Goal: Task Accomplishment & Management: Use online tool/utility

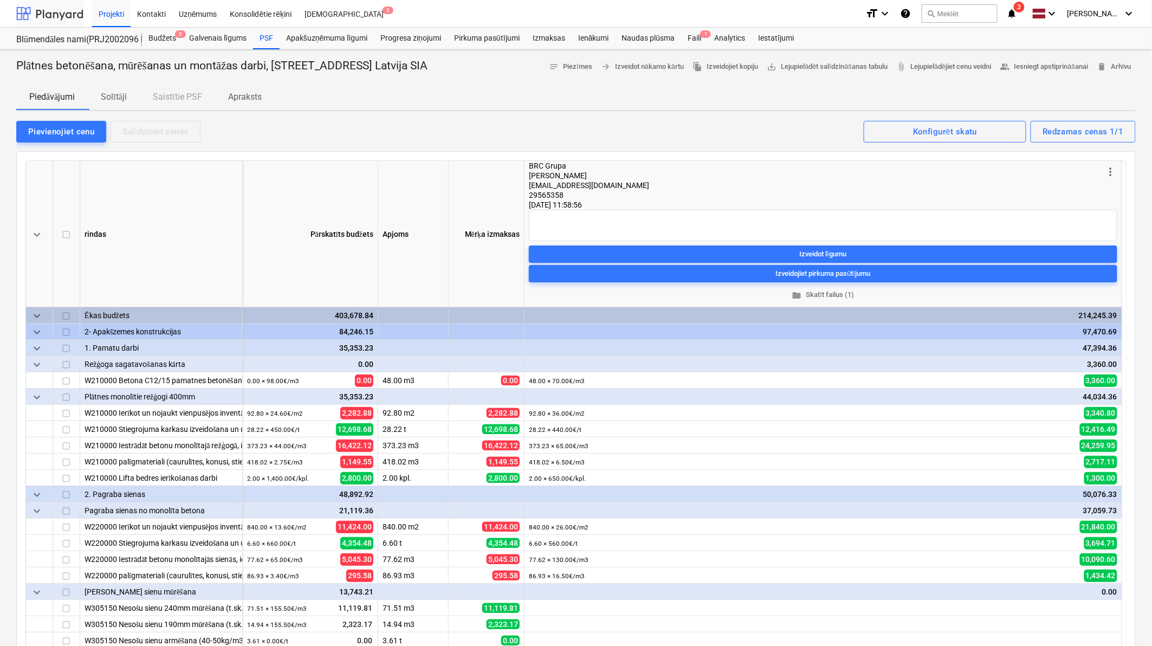
click at [63, 14] on div at bounding box center [49, 13] width 67 height 27
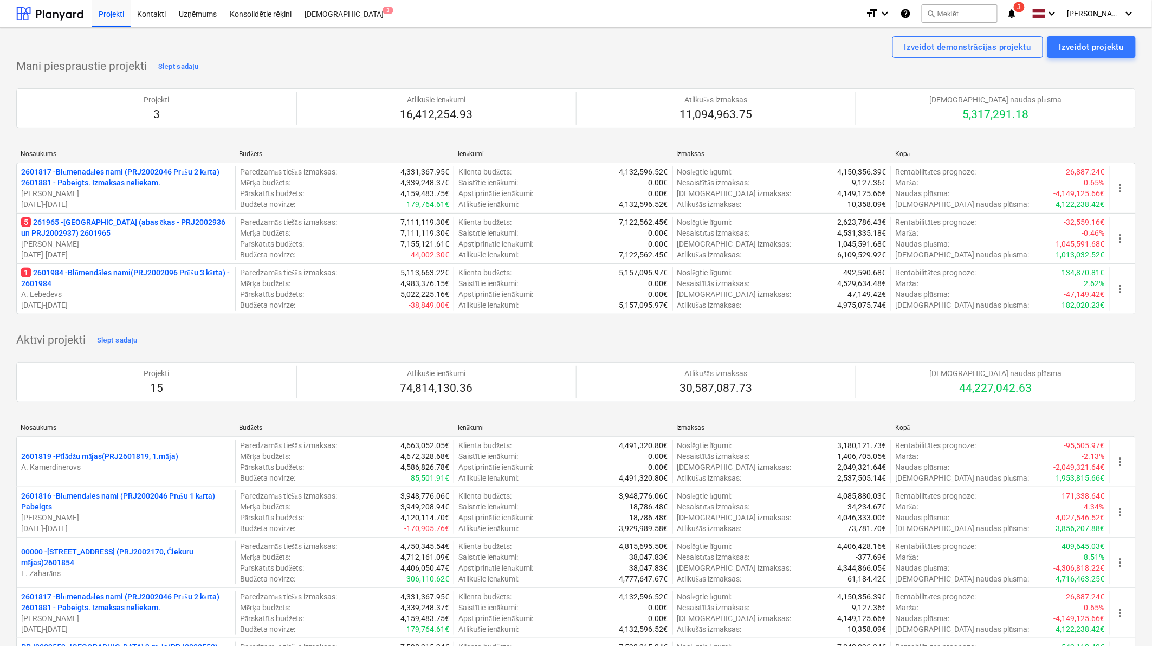
click at [140, 221] on p "5 261965 - [GEOGRAPHIC_DATA] ([PERSON_NAME] - PRJ2002936 un PRJ2002937) 2601965" at bounding box center [126, 228] width 210 height 22
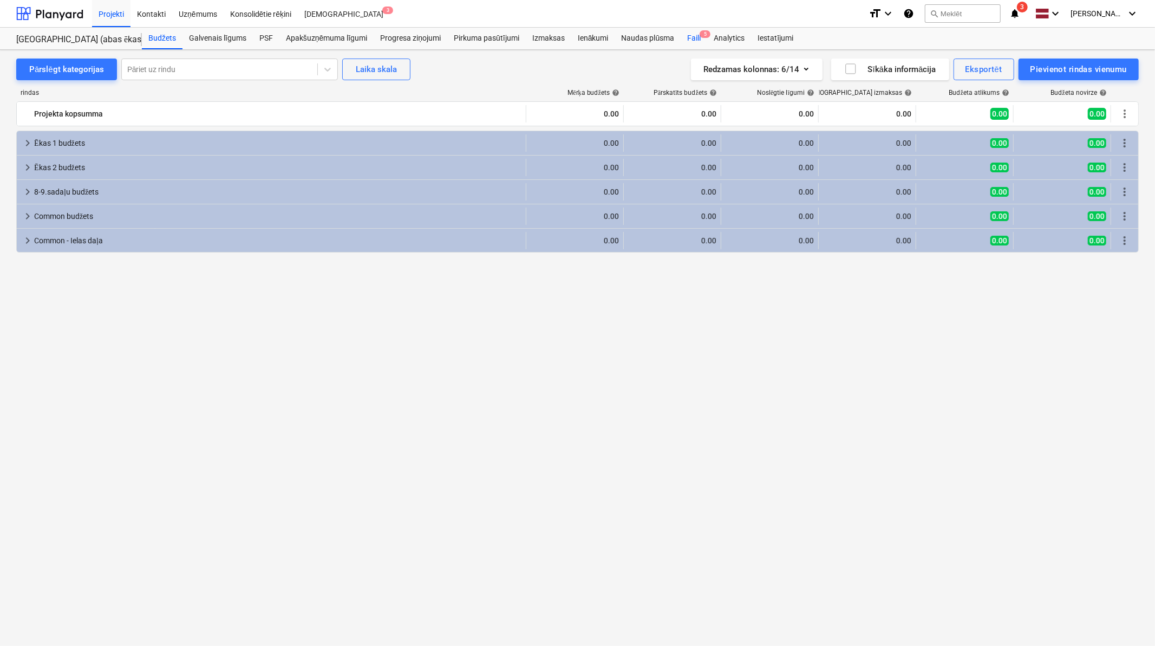
click at [696, 36] on div "Faili 5" at bounding box center [694, 39] width 27 height 22
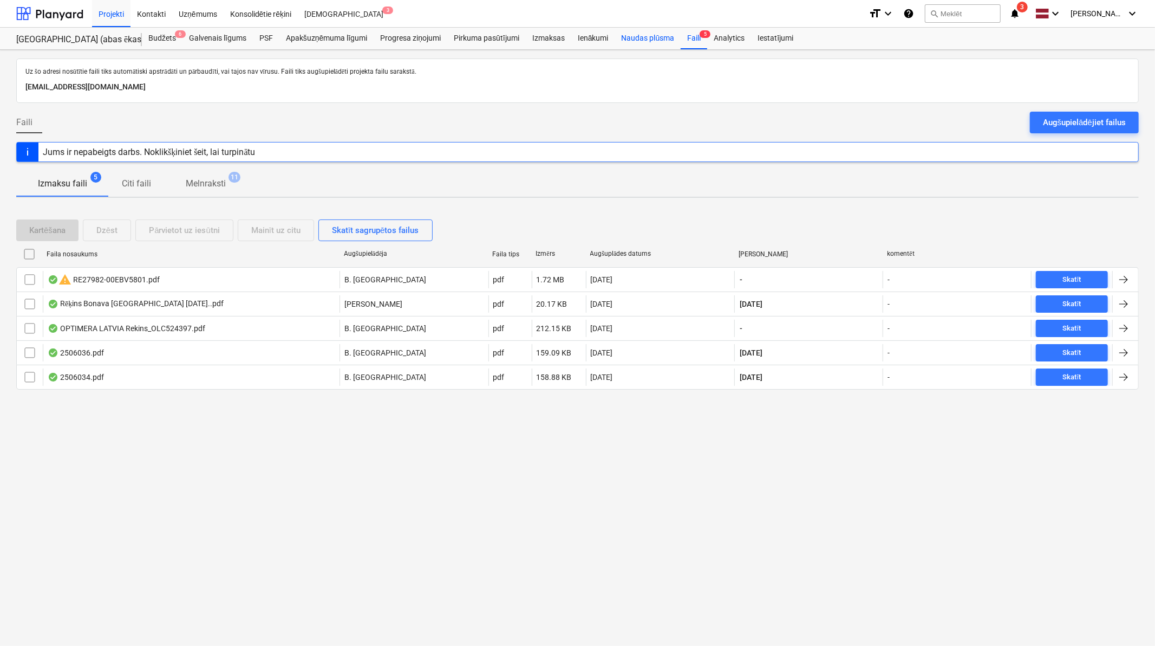
click at [640, 31] on div "Naudas plūsma" at bounding box center [648, 39] width 66 height 22
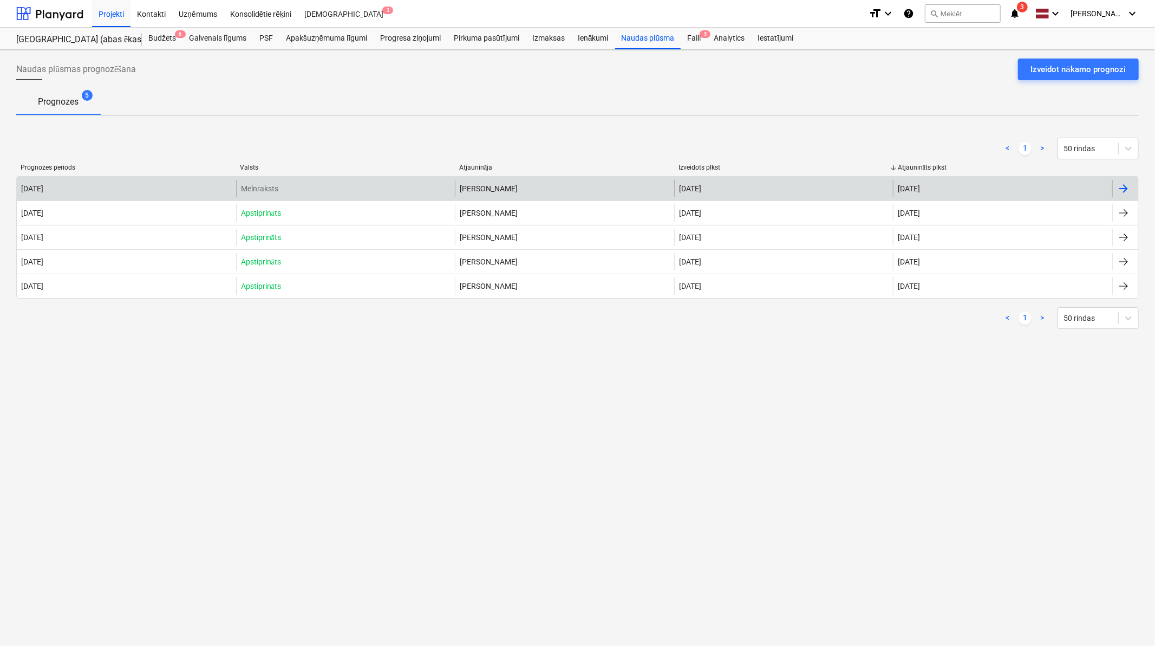
click at [1123, 188] on div at bounding box center [1124, 188] width 13 height 13
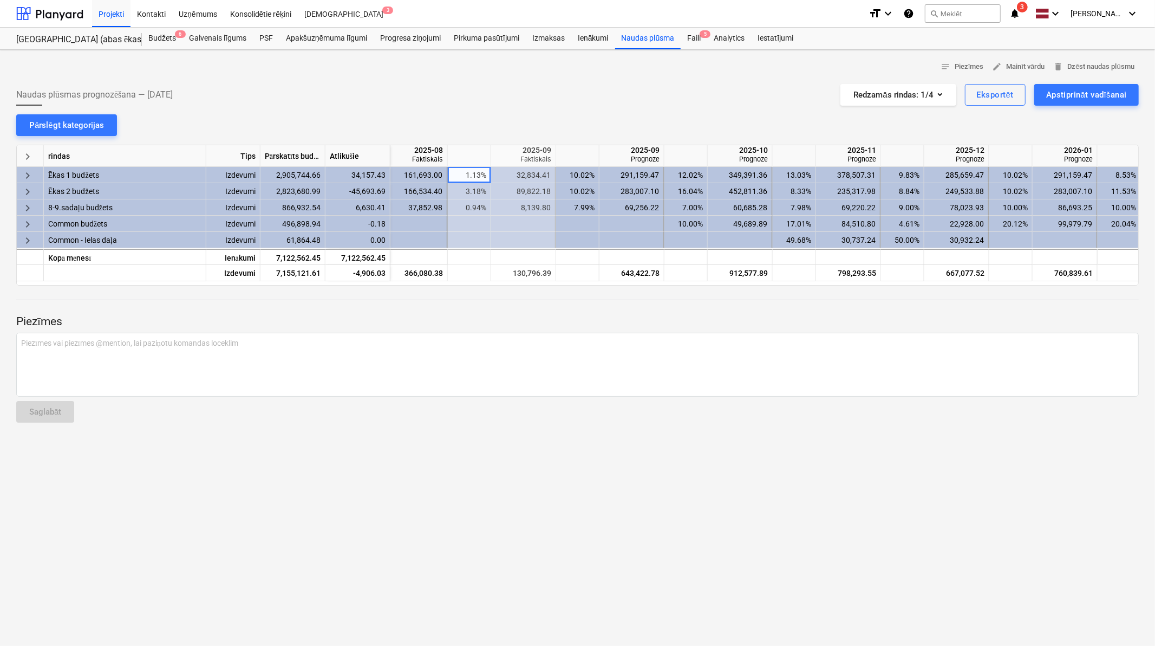
scroll to position [0, 481]
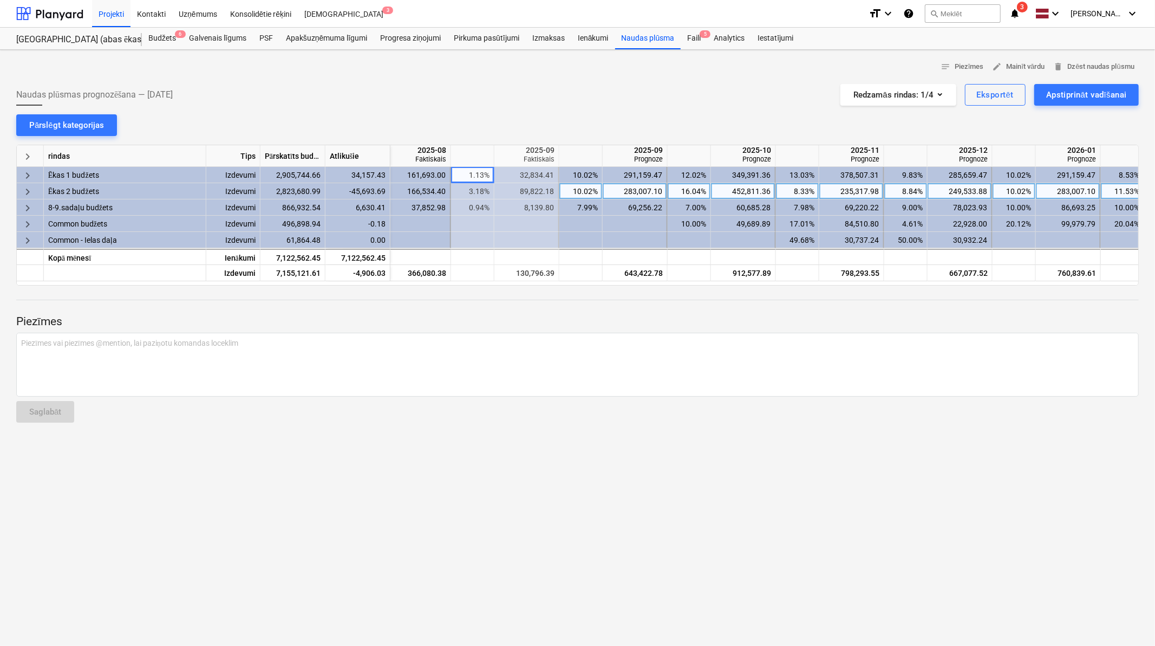
click at [28, 192] on span "keyboard_arrow_right" at bounding box center [27, 191] width 13 height 13
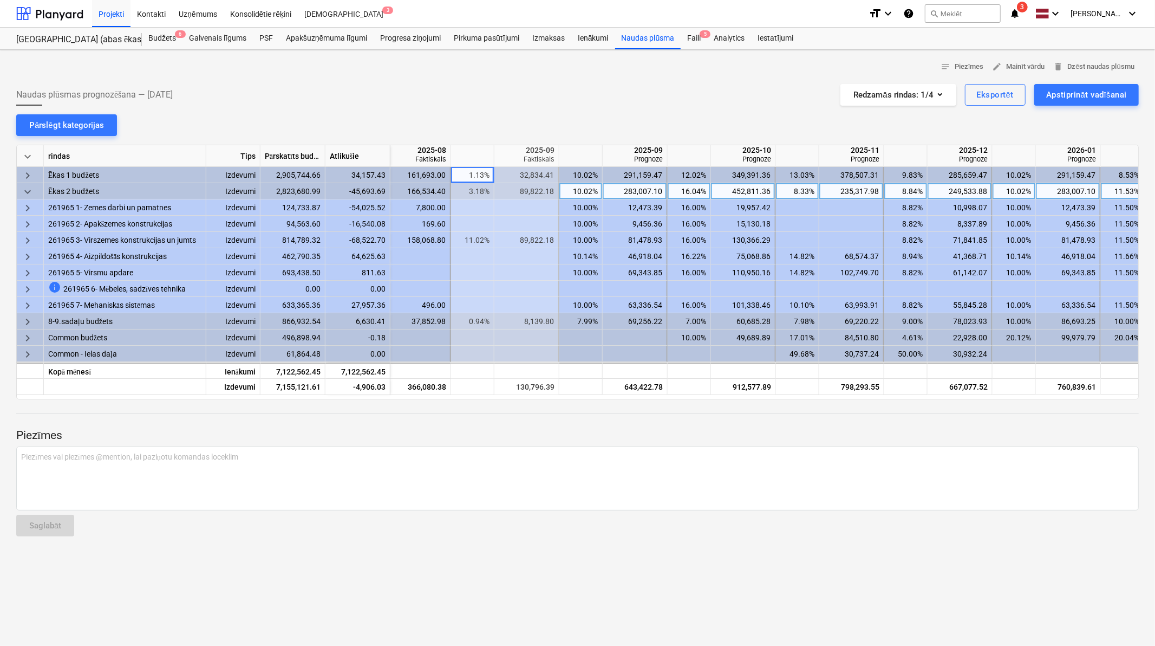
click at [28, 192] on span "keyboard_arrow_down" at bounding box center [27, 191] width 13 height 13
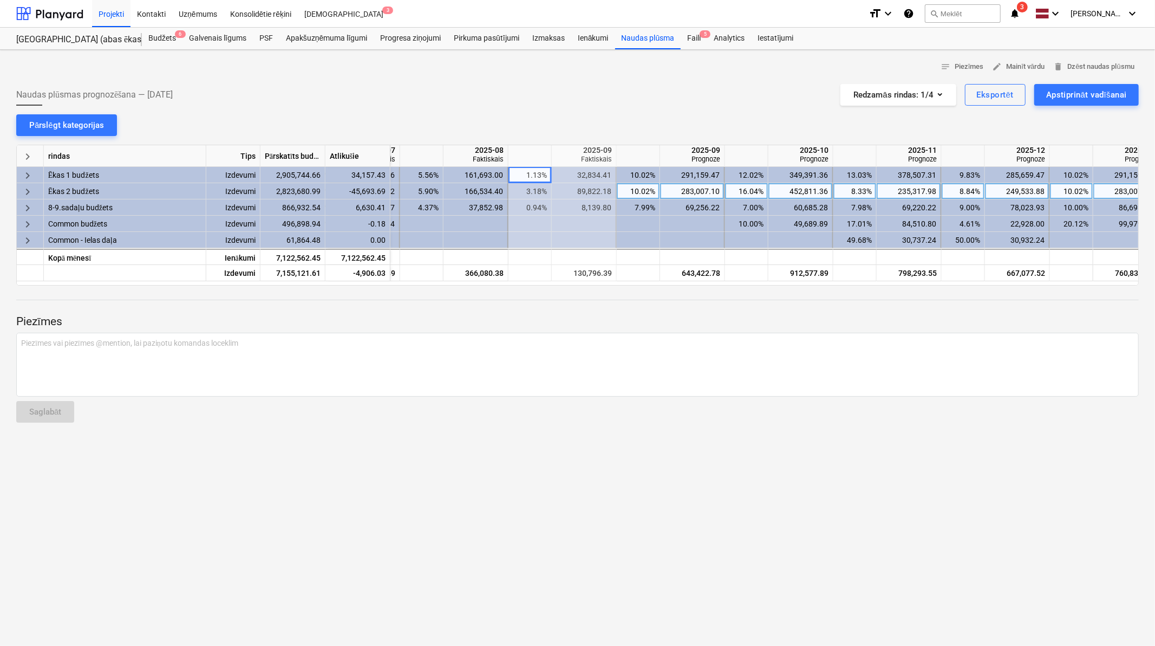
scroll to position [0, 423]
click at [856, 191] on div "8.33%" at bounding box center [856, 191] width 34 height 16
type input "1"
click at [645, 195] on div "10.02%" at bounding box center [639, 191] width 34 height 16
click at [859, 185] on div at bounding box center [856, 191] width 43 height 16
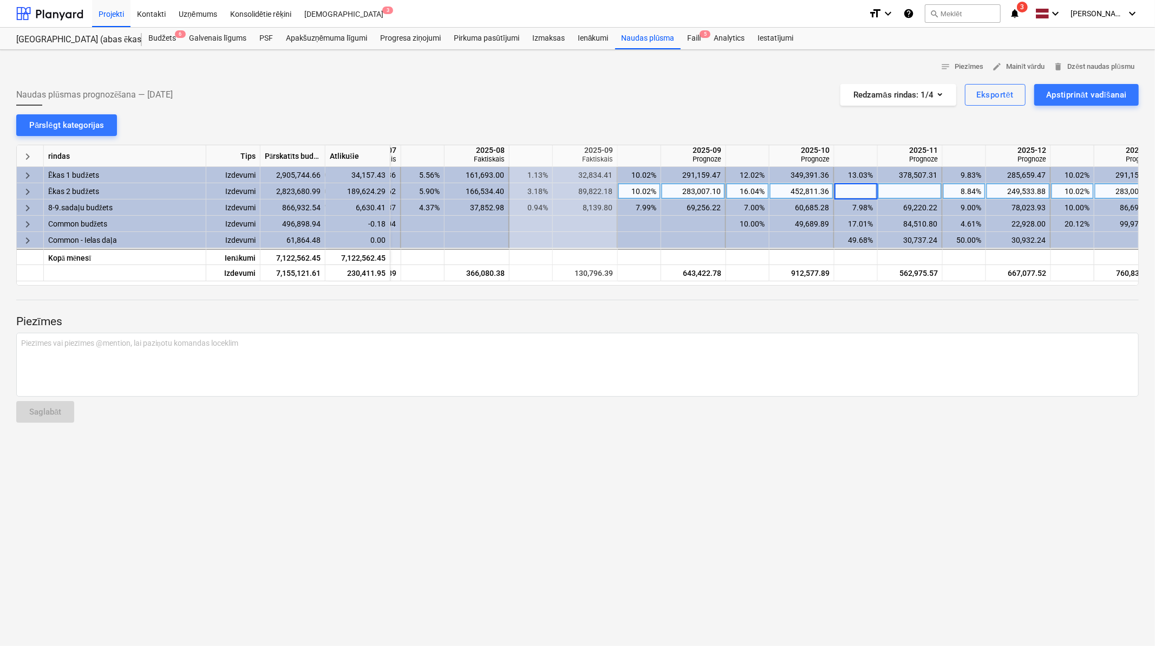
type input "8"
type input "9"
click at [822, 407] on div "Piezīmes Piezīmes vai piezīmes @mention, lai paziņotu komandas loceklim ﻿ Sagla…" at bounding box center [577, 358] width 1123 height 146
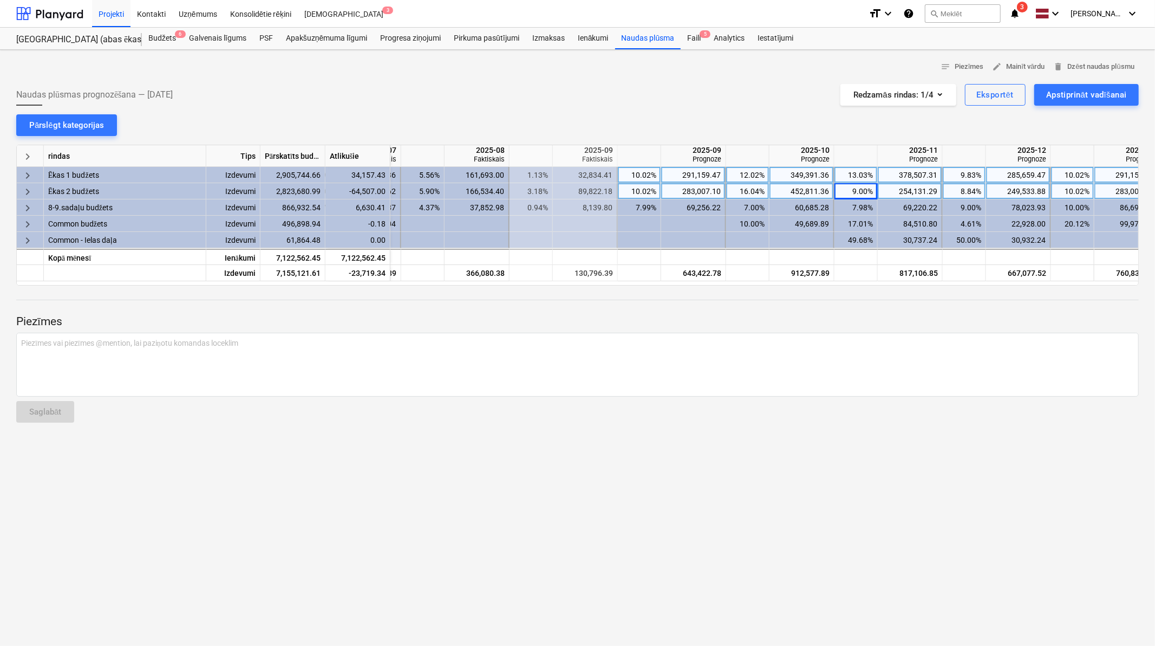
click at [859, 178] on div "13.03%" at bounding box center [856, 175] width 34 height 16
type input "14"
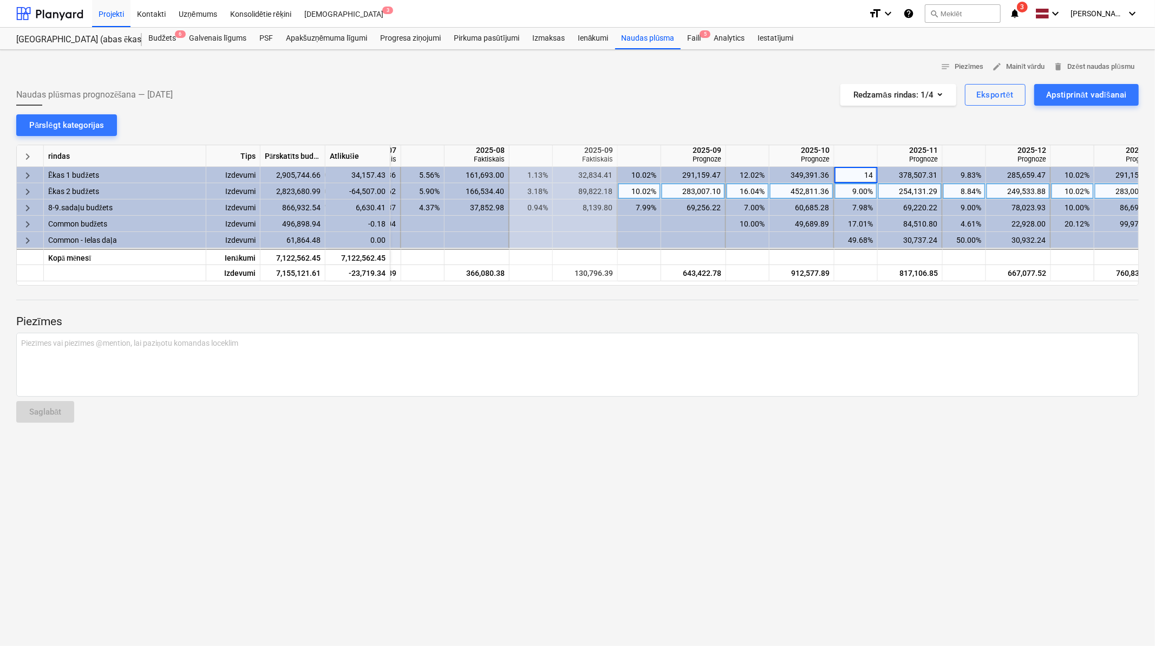
click at [888, 466] on div "notes Piezīmes edit Mainīt vārdu delete Dzēst naudas plūsmu Naudas plūsmas prog…" at bounding box center [577, 348] width 1155 height 596
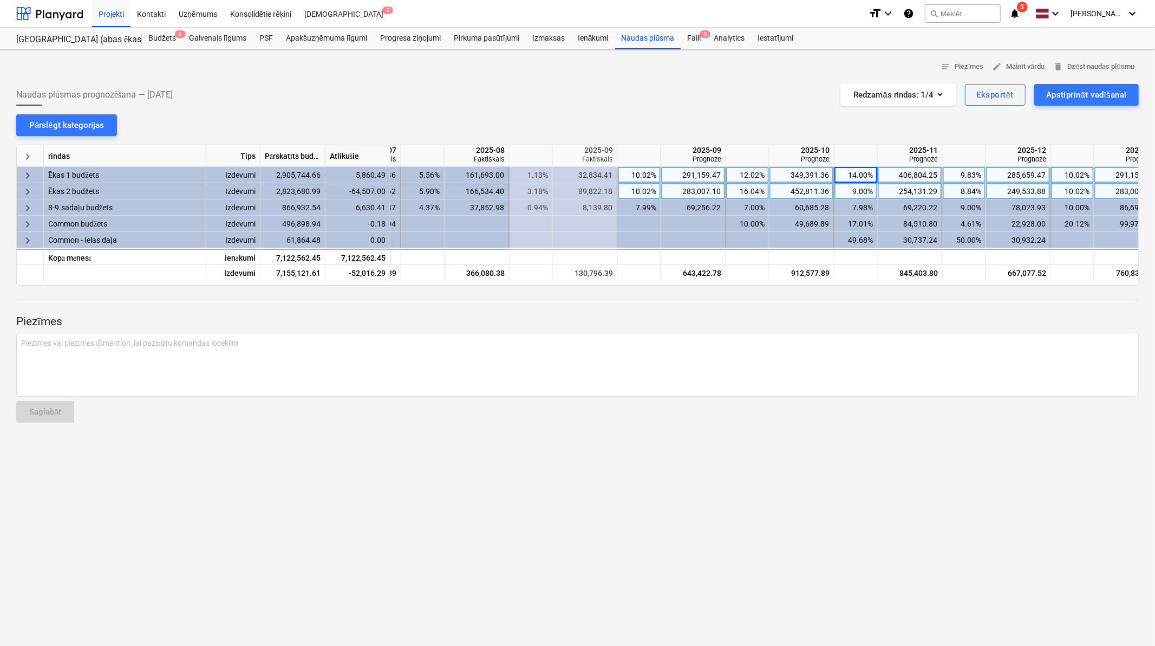
click at [642, 170] on div "10.02%" at bounding box center [639, 175] width 34 height 16
type input "9.5"
click at [638, 190] on div "10.02%" at bounding box center [639, 191] width 34 height 16
click at [639, 190] on div "10.02%" at bounding box center [639, 191] width 34 height 16
type input "9.5"
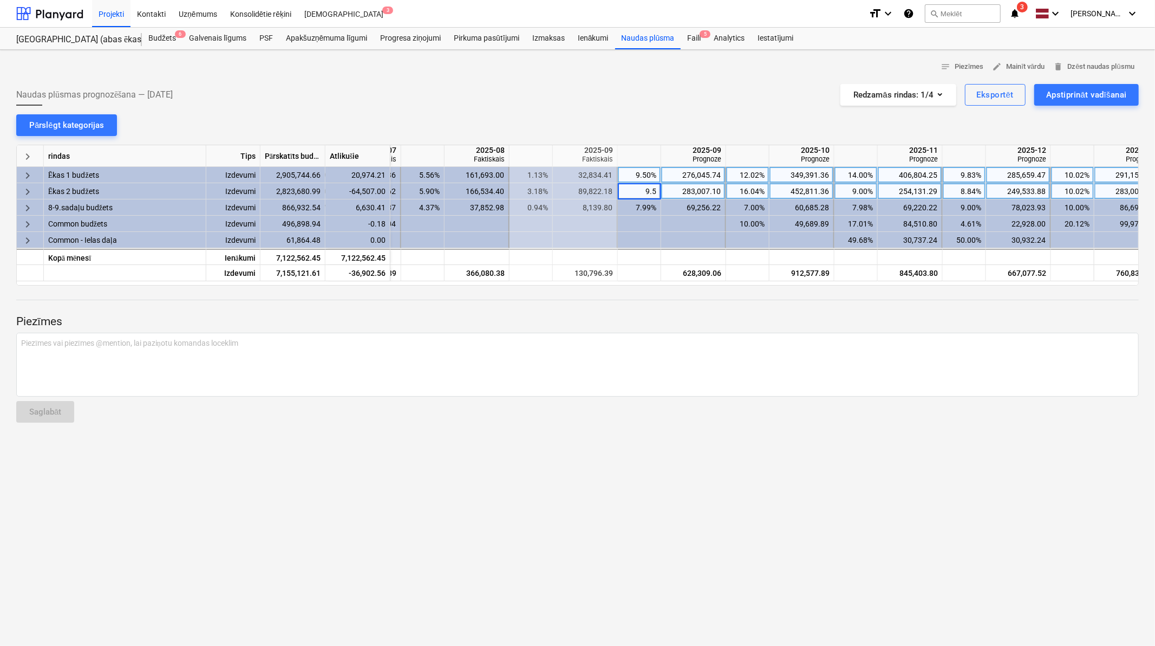
click at [651, 309] on div at bounding box center [577, 310] width 1123 height 9
click at [645, 180] on div "9.50%" at bounding box center [639, 175] width 34 height 16
type input "9"
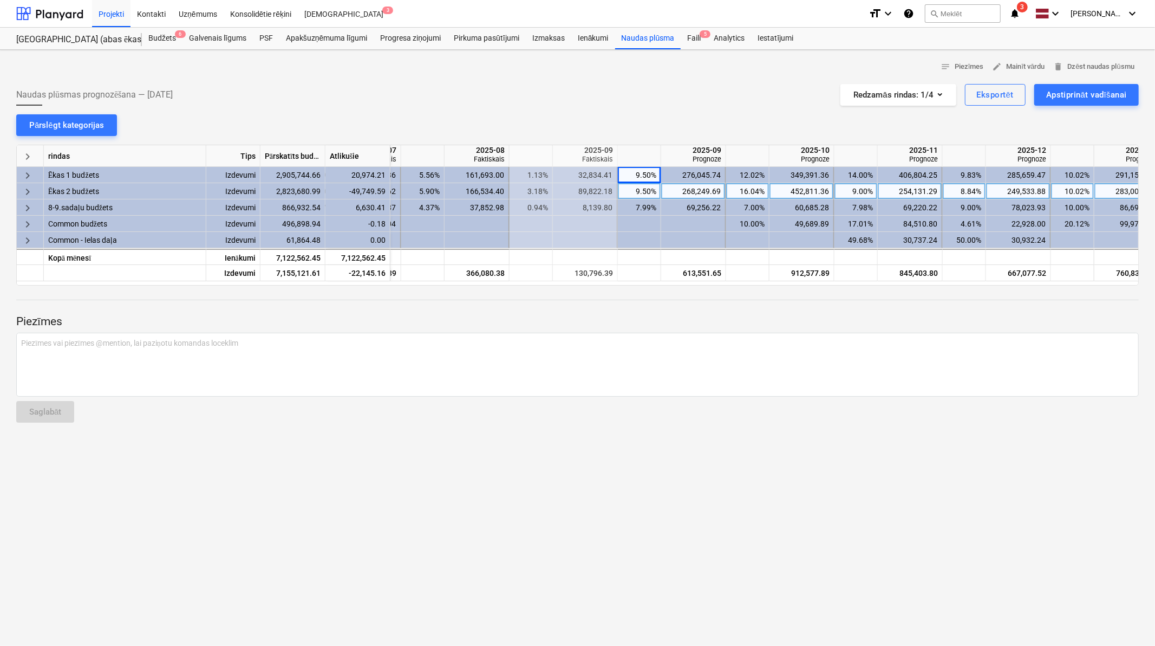
click at [645, 193] on div "9.50%" at bounding box center [639, 191] width 34 height 16
click at [640, 324] on p "Piezīmes" at bounding box center [577, 321] width 1123 height 15
click at [656, 312] on div at bounding box center [577, 310] width 1123 height 9
click at [642, 193] on div "9.50%" at bounding box center [639, 191] width 34 height 16
type input "9"
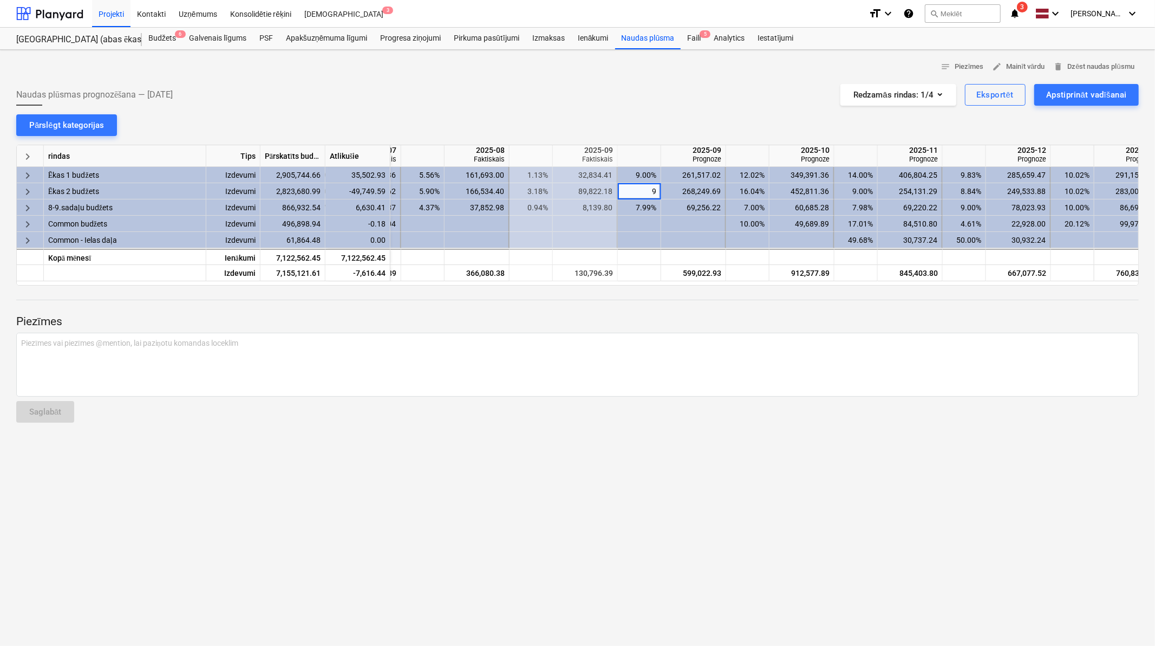
click at [657, 302] on div "Piezīmes Piezīmes vai piezīmes @mention, lai paziņotu komandas loceklim ﻿ Sagla…" at bounding box center [577, 358] width 1123 height 146
click at [702, 315] on p "Piezīmes" at bounding box center [577, 321] width 1123 height 15
click at [694, 456] on div "notes Piezīmes edit Mainīt vārdu delete Dzēst naudas plūsmu Naudas plūsmas prog…" at bounding box center [577, 348] width 1155 height 596
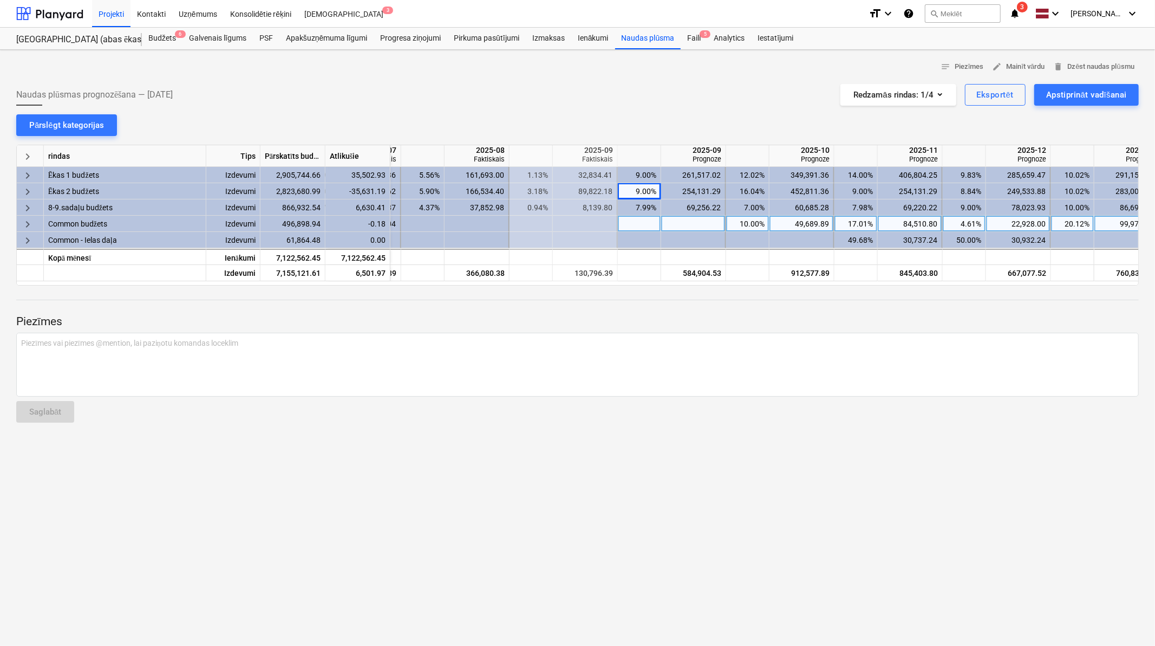
click at [645, 220] on div at bounding box center [639, 224] width 43 height 16
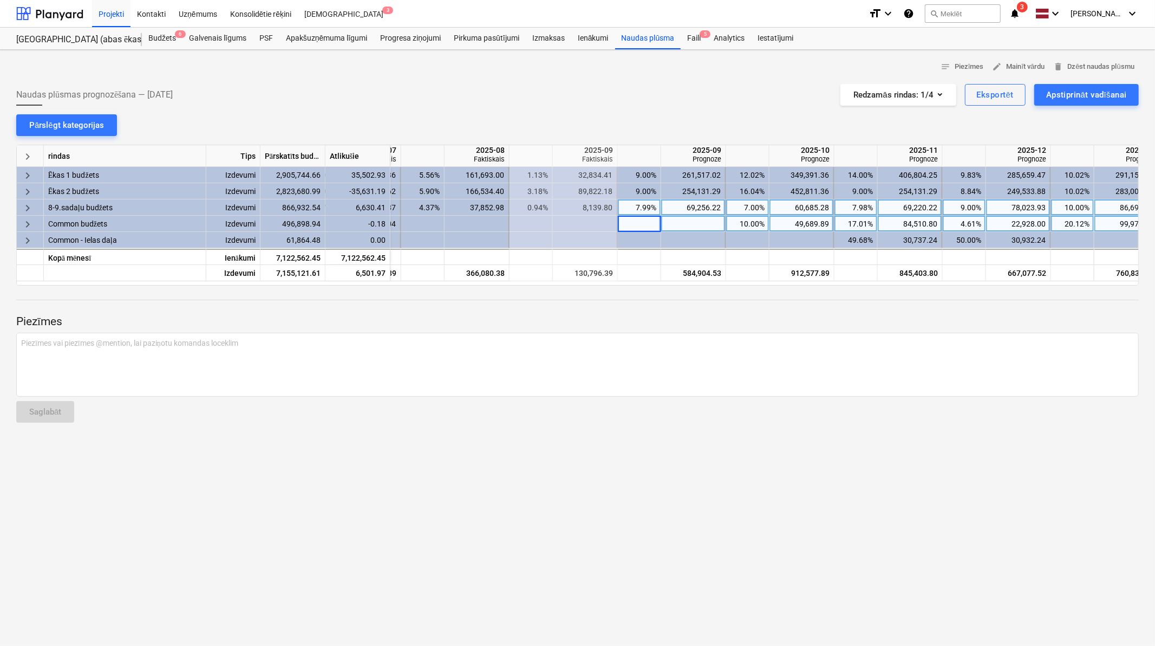
click at [643, 208] on div "7.99%" at bounding box center [639, 207] width 34 height 16
type input "6"
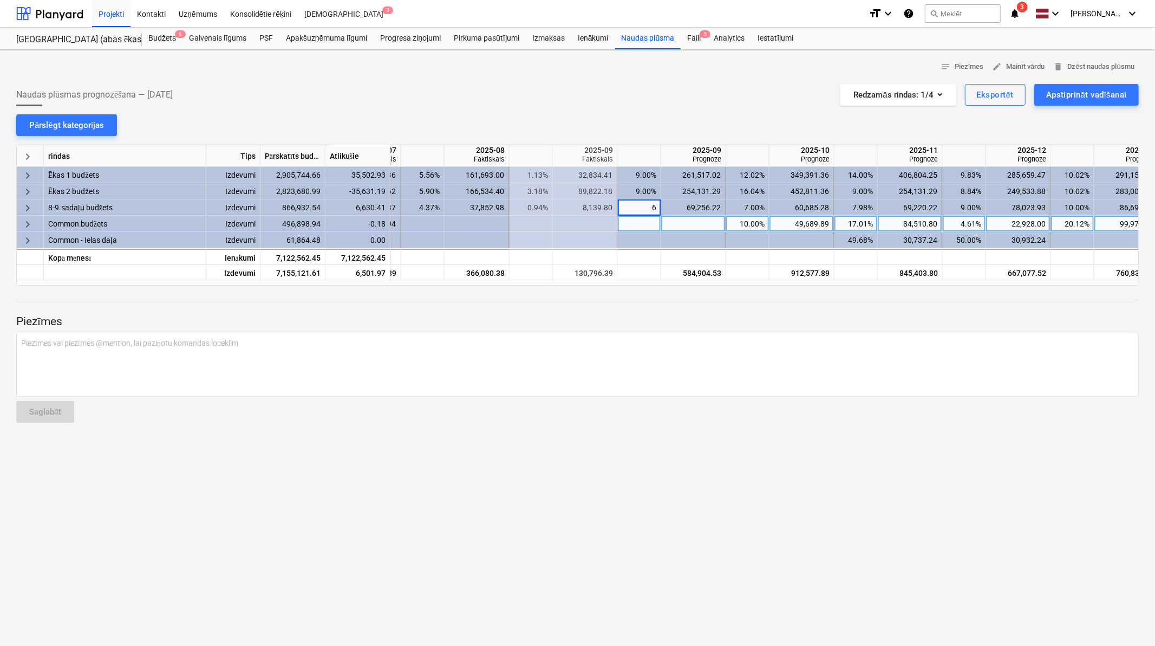
click at [680, 314] on p "Piezīmes" at bounding box center [577, 321] width 1123 height 15
click at [697, 317] on p "Piezīmes" at bounding box center [577, 321] width 1123 height 15
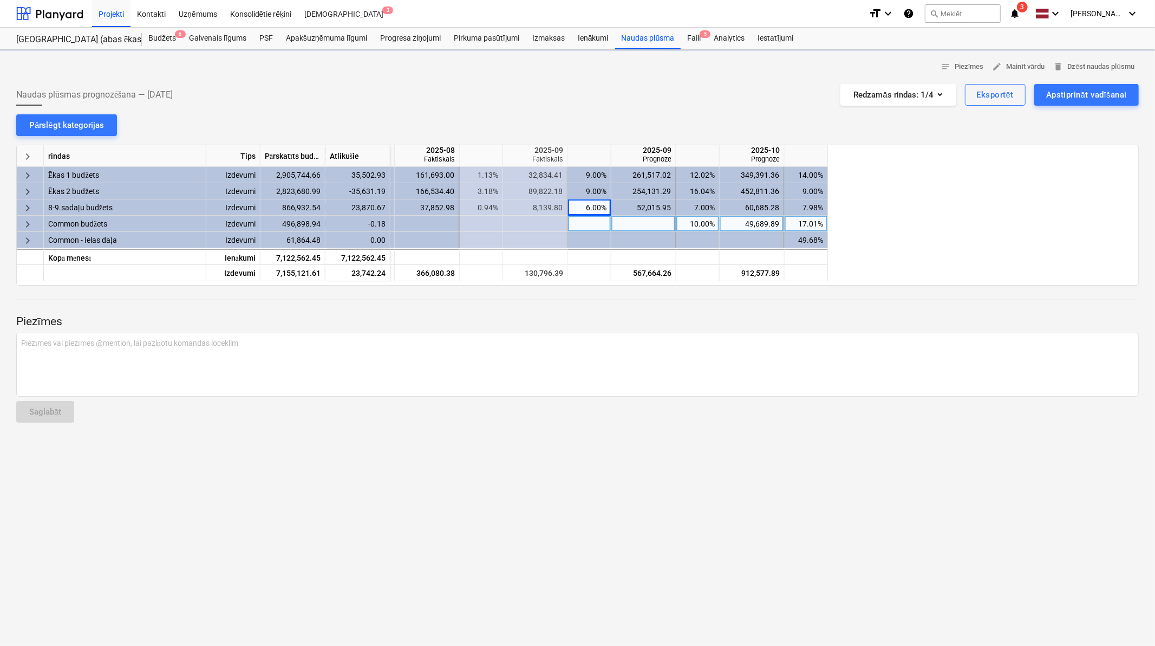
scroll to position [0, 473]
click at [592, 170] on div "9.00%" at bounding box center [588, 175] width 34 height 16
type input "8"
click at [594, 189] on div "9.00%" at bounding box center [588, 191] width 34 height 16
type input "8"
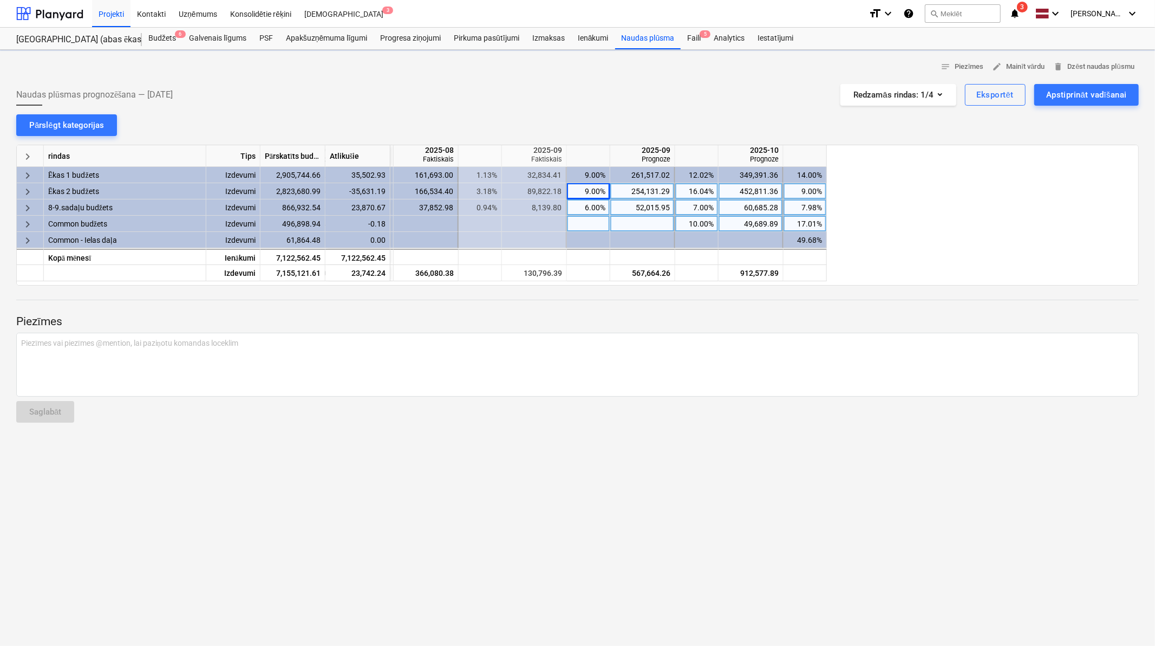
click at [594, 204] on div "6.00%" at bounding box center [588, 207] width 34 height 16
click at [665, 400] on div "Piezīmes Piezīmes vai piezīmes @mention, lai paziņotu komandas loceklim ﻿ Sagla…" at bounding box center [577, 358] width 1123 height 146
click at [587, 186] on div "9.00%" at bounding box center [588, 191] width 34 height 16
type input "8"
click at [632, 382] on div "Piezīmes vai piezīmes @mention, lai paziņotu komandas loceklim ﻿" at bounding box center [577, 365] width 1123 height 64
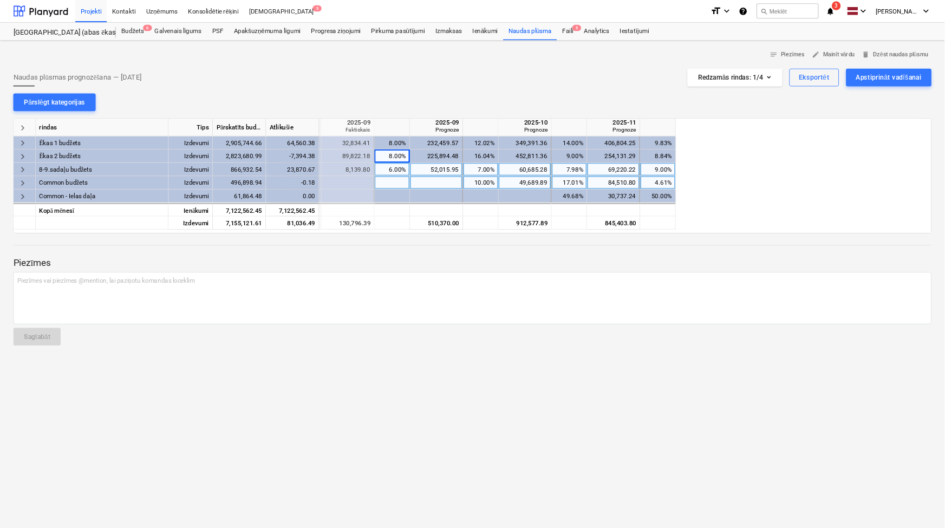
scroll to position [0, 604]
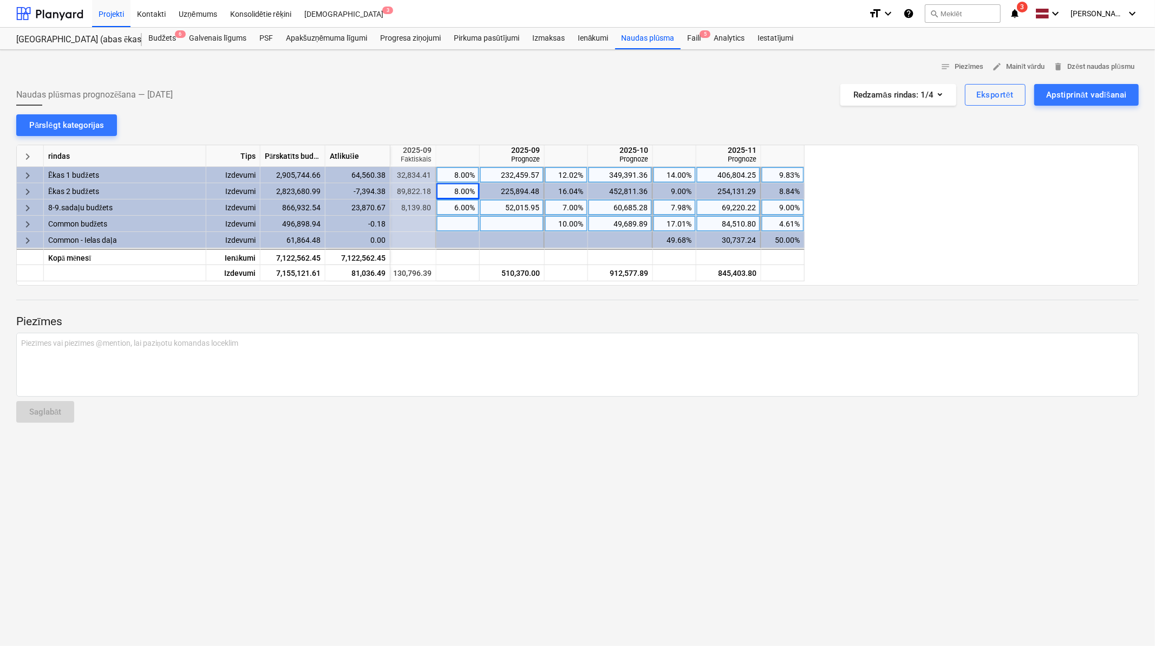
click at [570, 174] on div "12.02%" at bounding box center [566, 175] width 34 height 16
type input "11"
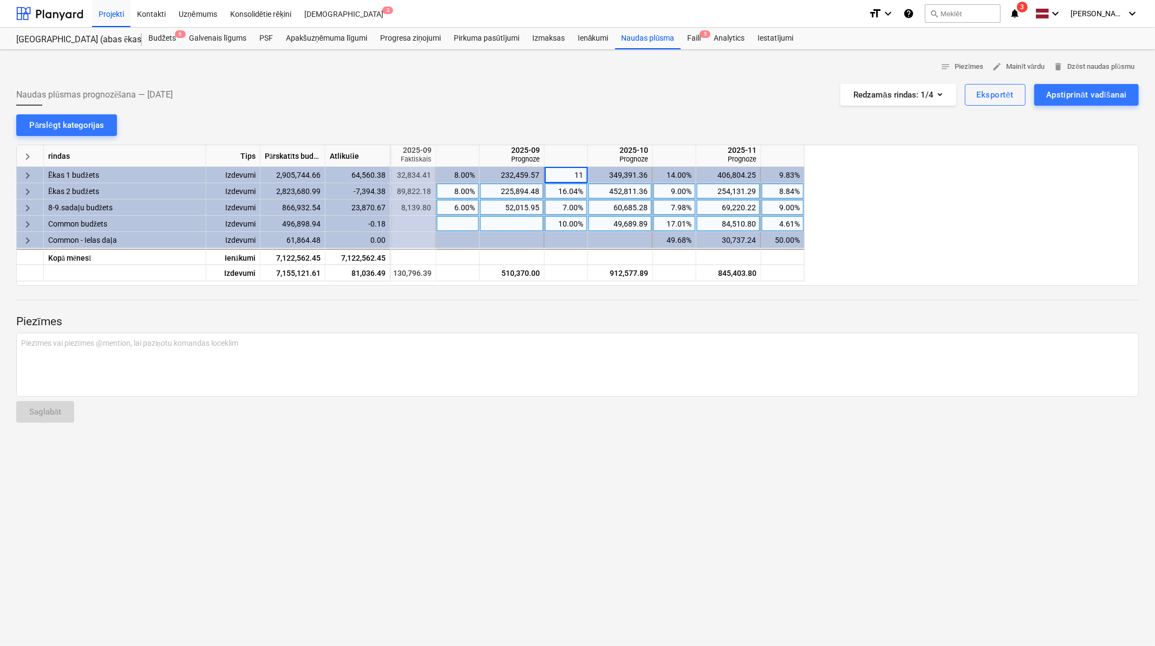
click at [573, 192] on div "16.04%" at bounding box center [566, 191] width 34 height 16
type input "15"
click at [645, 420] on div "Piezīmes Piezīmes vai piezīmes @mention, lai paziņotu komandas loceklim ﻿ Sagla…" at bounding box center [577, 358] width 1123 height 146
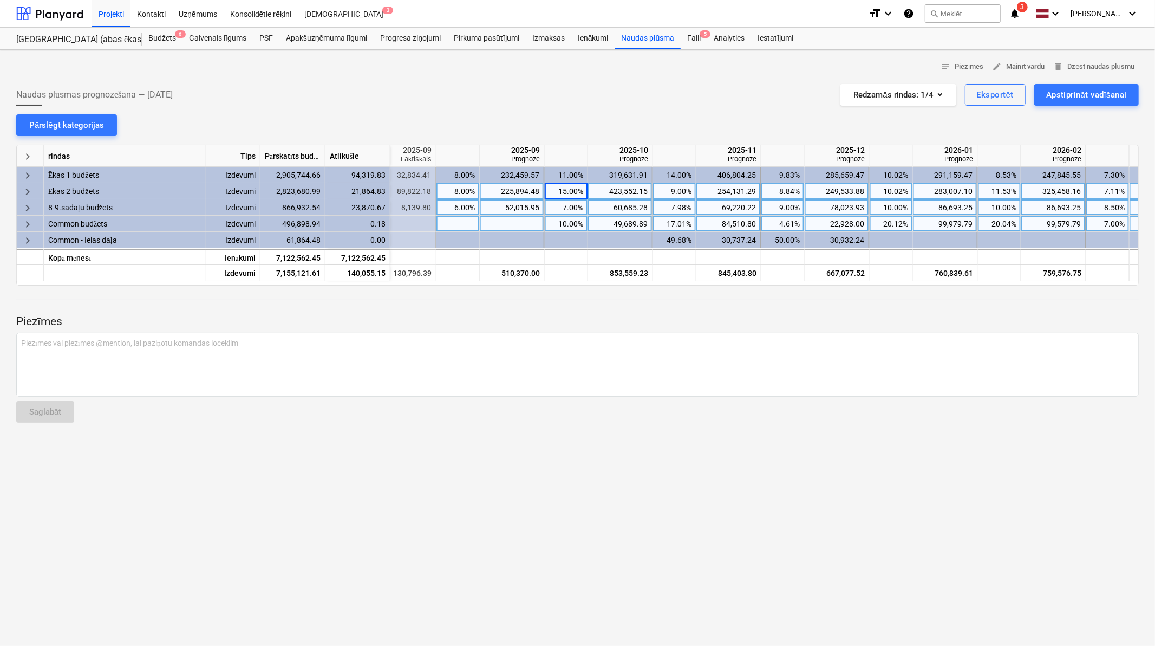
click at [598, 307] on div at bounding box center [577, 310] width 1123 height 9
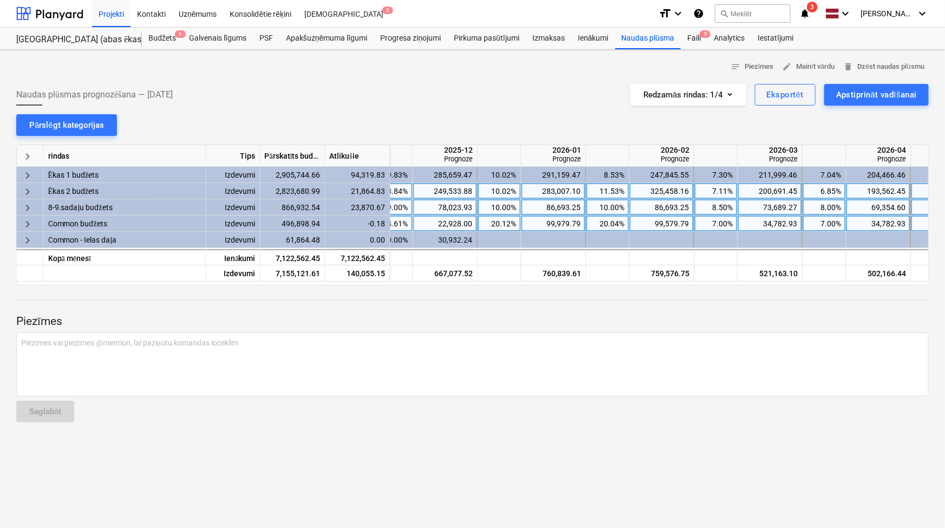
scroll to position [0, 1051]
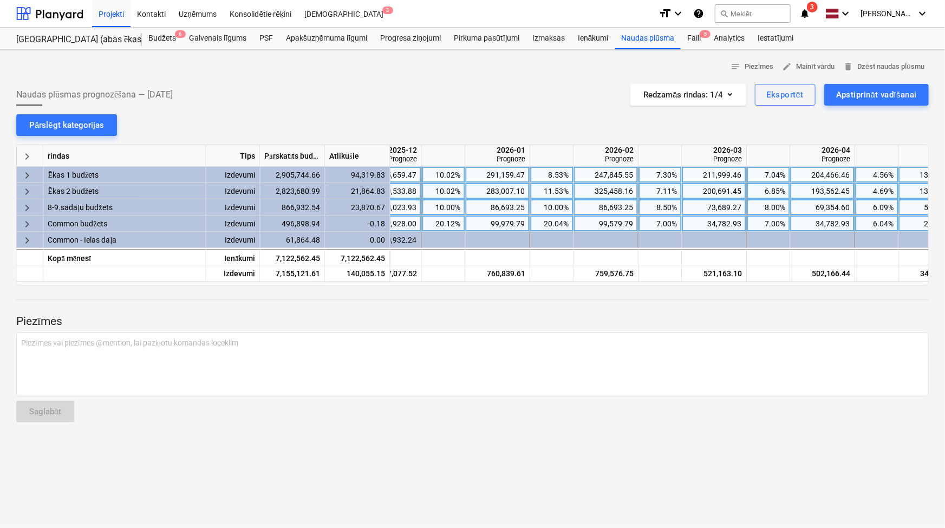
click at [666, 179] on div "7.30%" at bounding box center [661, 175] width 34 height 16
type input "9"
click at [664, 189] on div "7.11%" at bounding box center [661, 191] width 34 height 16
type input "10"
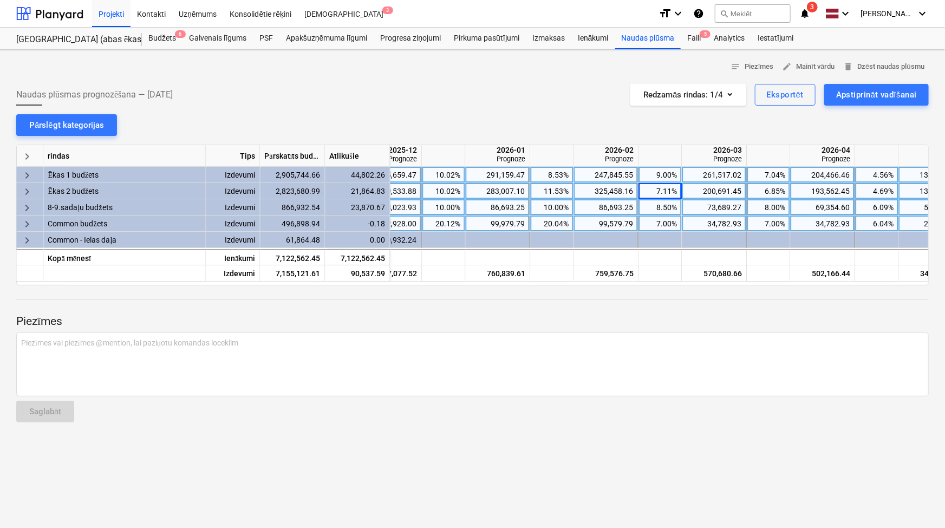
click at [660, 173] on div "9.00%" at bounding box center [661, 175] width 34 height 16
click at [655, 171] on div "9.00%" at bounding box center [661, 175] width 34 height 16
type input "11"
click at [686, 324] on p "Piezīmes" at bounding box center [472, 321] width 913 height 15
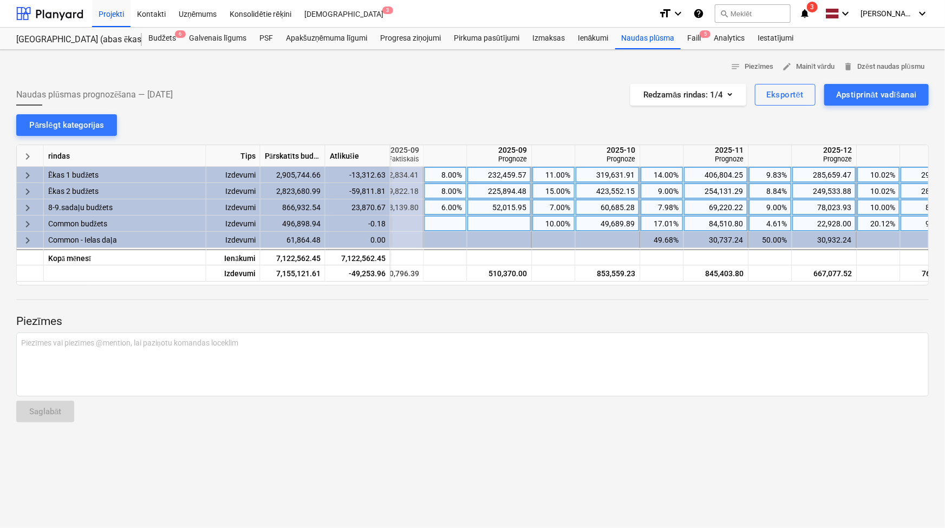
scroll to position [0, 618]
click at [547, 170] on div "11.00%" at bounding box center [552, 175] width 34 height 16
type input "10"
click at [542, 193] on div "15.00%" at bounding box center [552, 191] width 34 height 16
click at [553, 189] on div "15.00%" at bounding box center [552, 191] width 34 height 16
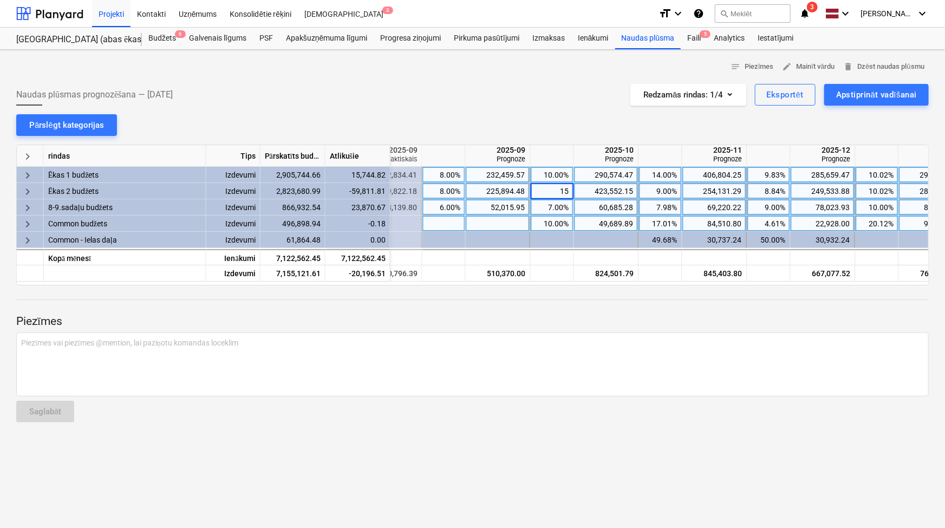
click at [613, 208] on div "60,685.28" at bounding box center [606, 207] width 55 height 16
click at [614, 192] on div "423,552.15" at bounding box center [606, 191] width 55 height 16
click at [625, 190] on input "423552.1481" at bounding box center [606, 191] width 64 height 16
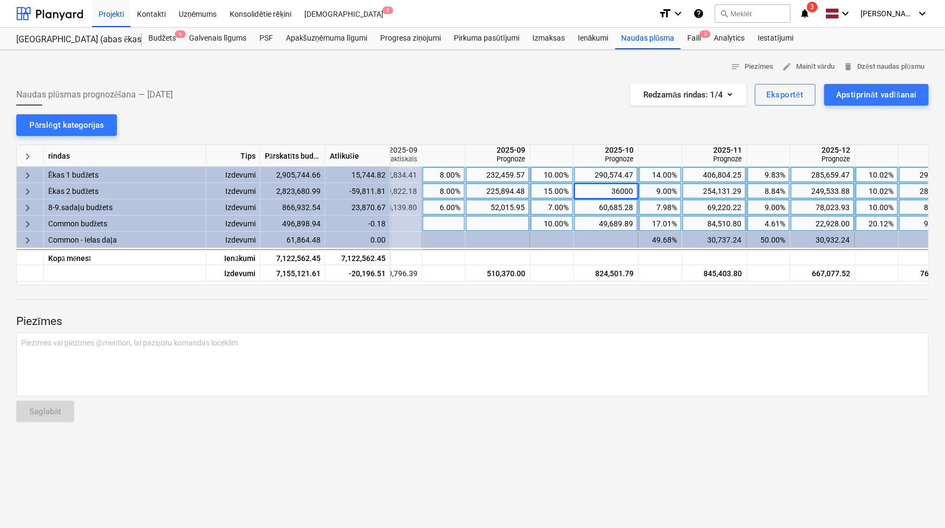
type input "360000"
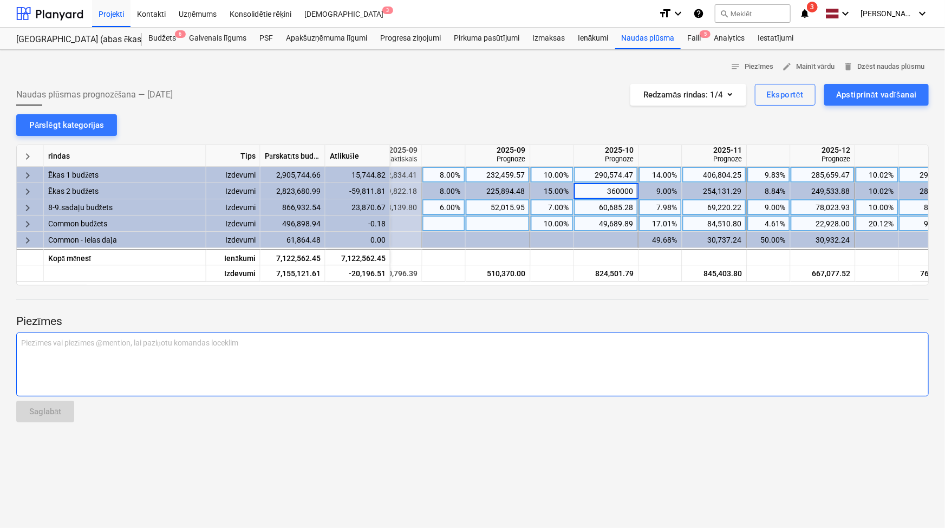
click at [616, 347] on p "Piezīmes vai piezīmes @mention, lai paziņotu komandas loceklim ﻿" at bounding box center [472, 342] width 903 height 11
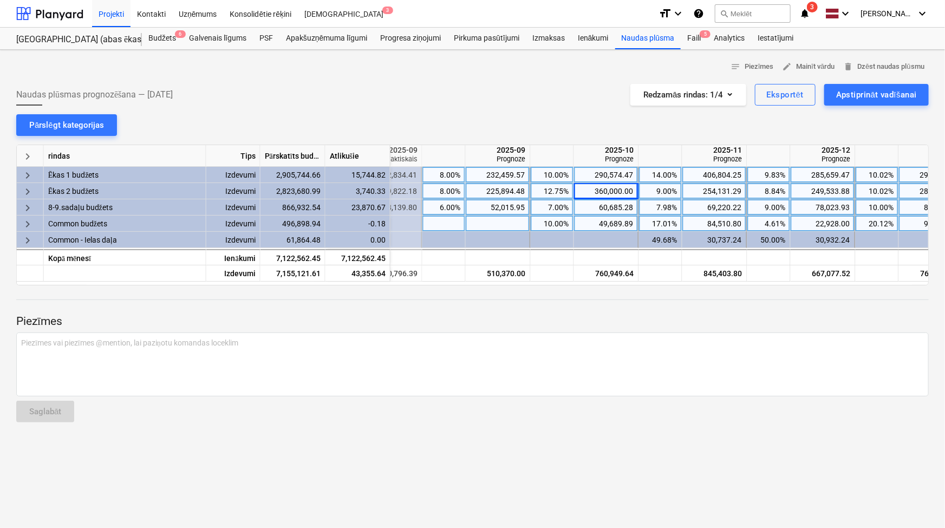
click at [617, 191] on div "360,000.00" at bounding box center [606, 191] width 55 height 16
click at [632, 189] on input "360000" at bounding box center [606, 191] width 64 height 16
type input "3603740"
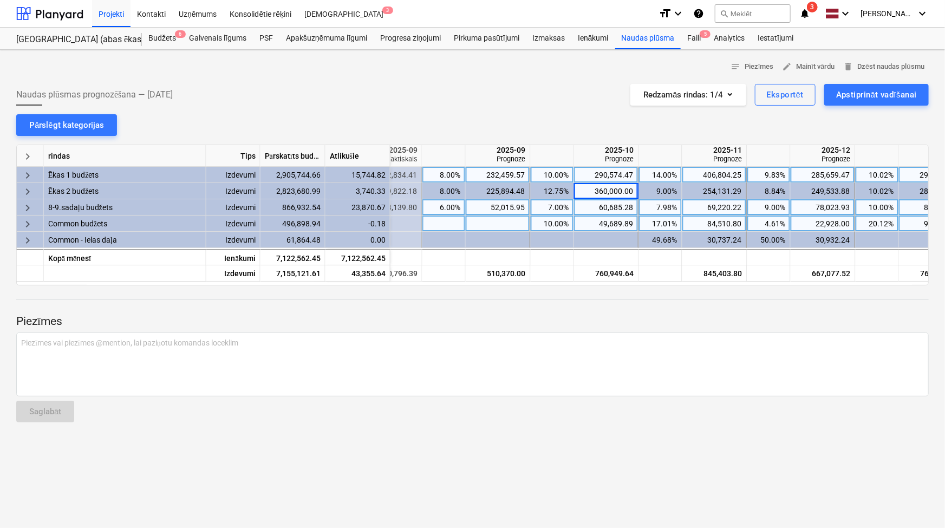
click at [643, 306] on div at bounding box center [472, 310] width 913 height 9
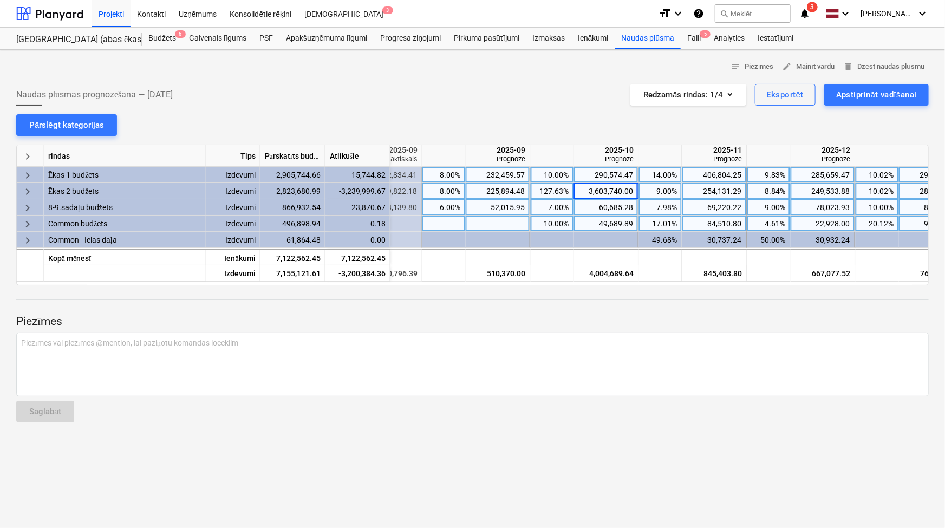
click at [606, 189] on div "3,603,740.00" at bounding box center [606, 191] width 55 height 16
click at [616, 191] on input "3603740" at bounding box center [606, 191] width 64 height 16
type input "363740"
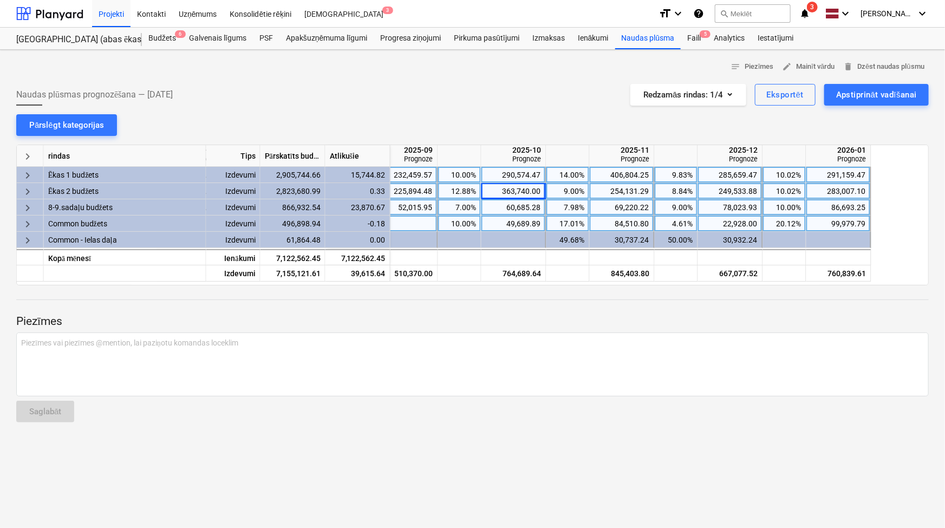
scroll to position [0, 719]
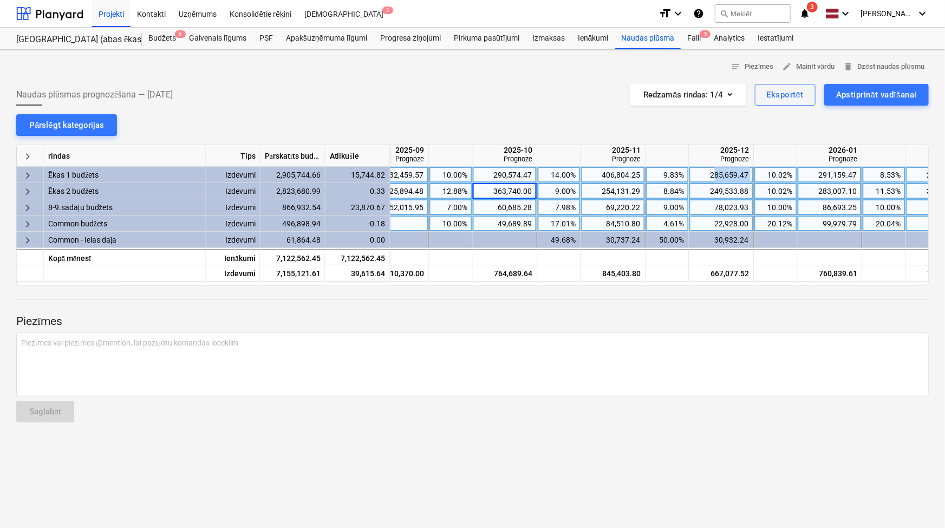
drag, startPoint x: 714, startPoint y: 171, endPoint x: 757, endPoint y: 171, distance: 42.8
click at [0, 0] on div "keyboard_arrow_right Ēkas 1 budžets Izdevumi 2,905,744.66 15,744.82 8.00% 232,4…" at bounding box center [0, 0] width 0 height 0
drag, startPoint x: 705, startPoint y: 172, endPoint x: 753, endPoint y: 173, distance: 47.7
click at [753, 173] on div "285,659.47" at bounding box center [722, 175] width 65 height 16
type input "300000"
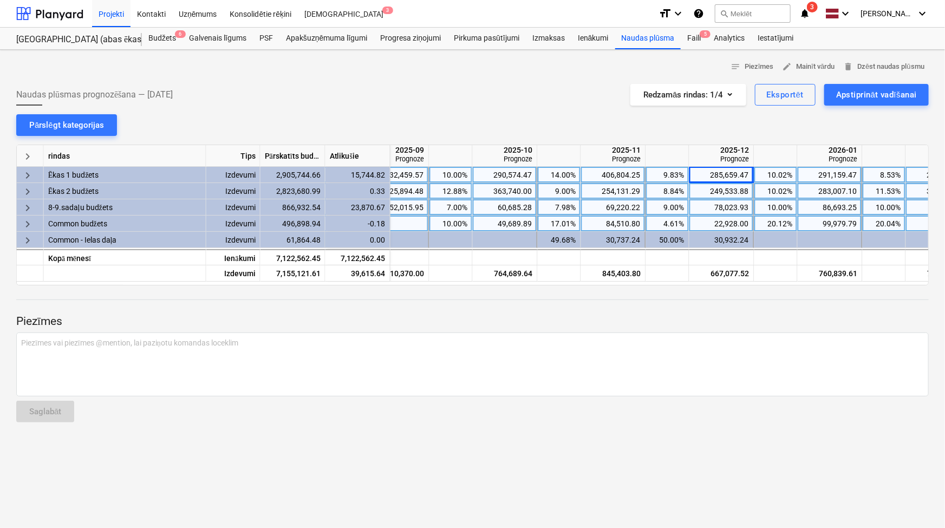
click at [729, 294] on div "Piezīmes Piezīmes vai piezīmes @mention, lai paziņotu komandas loceklim ﻿ Sagla…" at bounding box center [472, 358] width 913 height 146
click at [736, 175] on div "300,000.00" at bounding box center [721, 175] width 55 height 16
click at [741, 175] on input "300000" at bounding box center [722, 175] width 64 height 16
click at [748, 175] on input "300000" at bounding box center [722, 175] width 64 height 16
type input "301404"
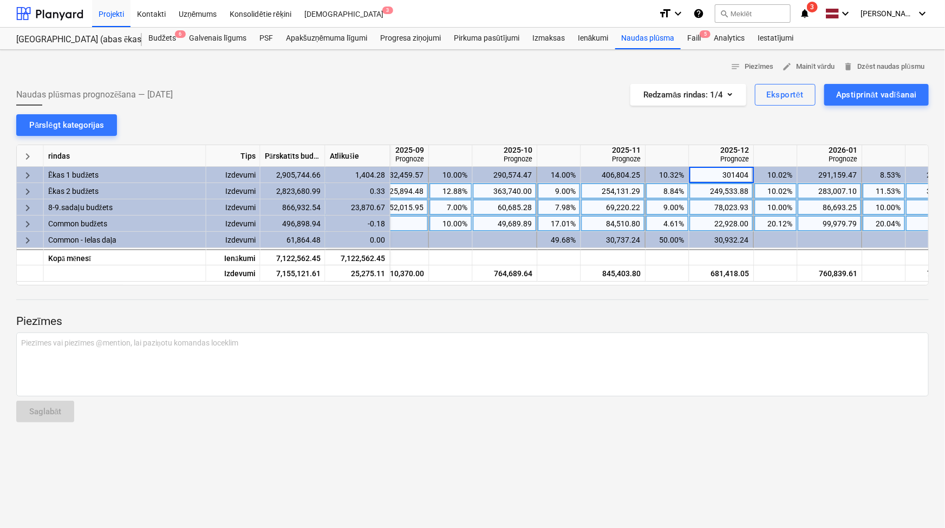
click at [810, 296] on div "Piezīmes Piezīmes vai piezīmes @mention, lai paziņotu komandas loceklim ﻿ Sagla…" at bounding box center [472, 358] width 913 height 146
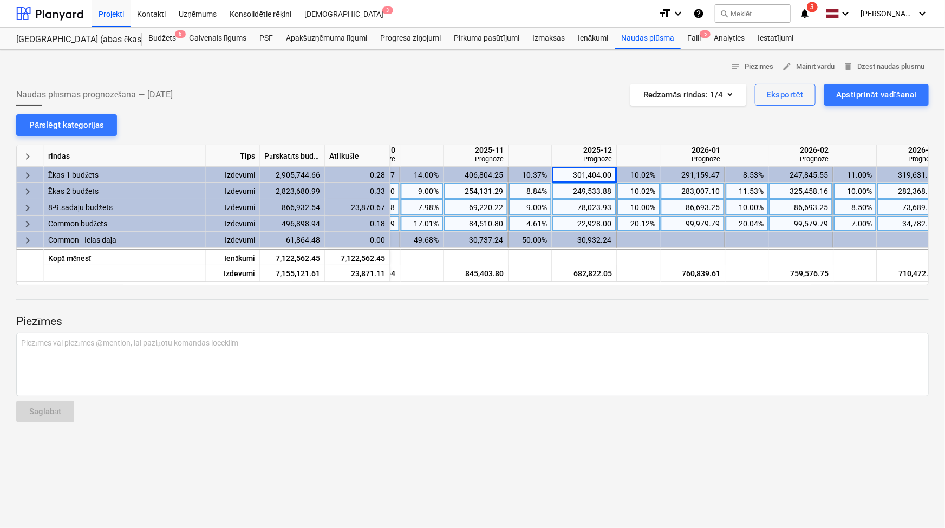
scroll to position [0, 851]
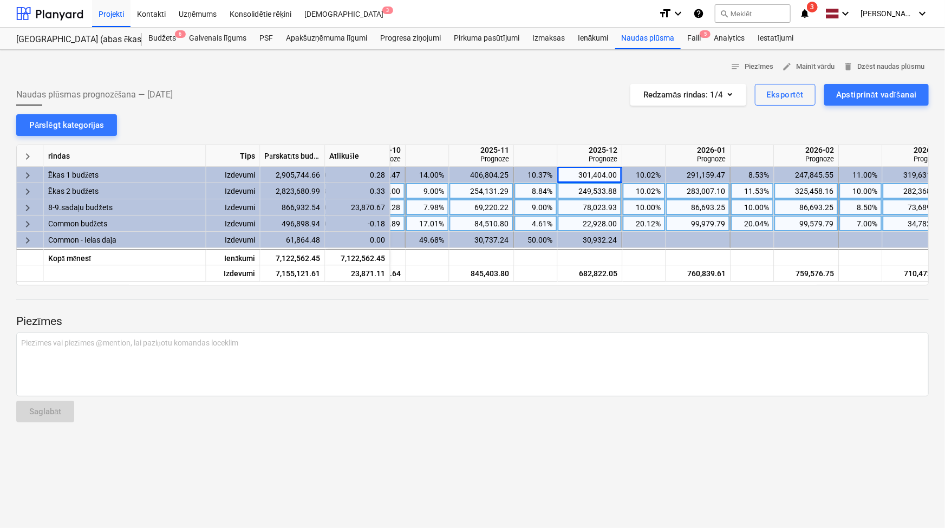
click at [603, 206] on div "78,023.93" at bounding box center [589, 207] width 55 height 16
type input "98000"
click at [619, 308] on div at bounding box center [472, 310] width 913 height 9
click at [611, 208] on div "98,000.00" at bounding box center [589, 207] width 55 height 16
type input "103894"
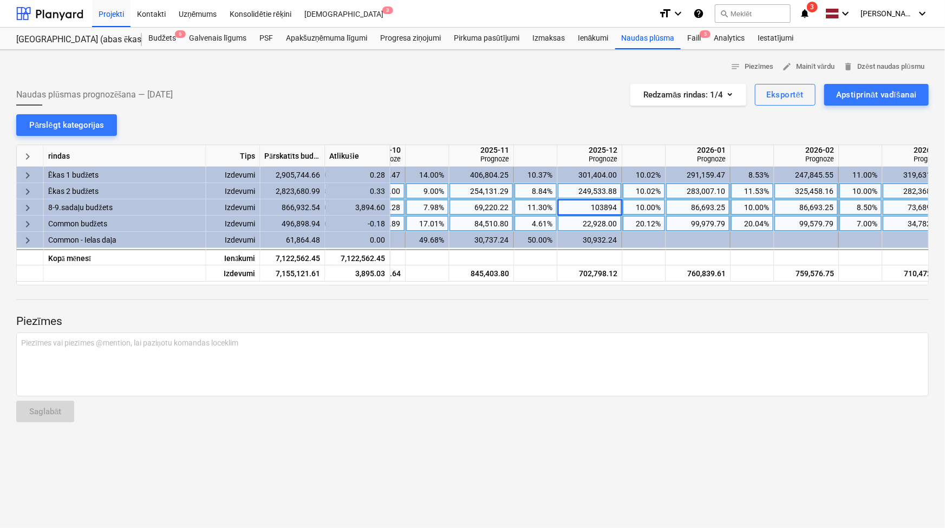
click at [626, 301] on div "Piezīmes Piezīmes vai piezīmes @mention, lai paziņotu komandas loceklim ﻿ Sagla…" at bounding box center [472, 358] width 913 height 146
click at [592, 204] on div "103,894.00" at bounding box center [589, 207] width 55 height 16
click at [604, 206] on input "103894" at bounding box center [590, 207] width 64 height 16
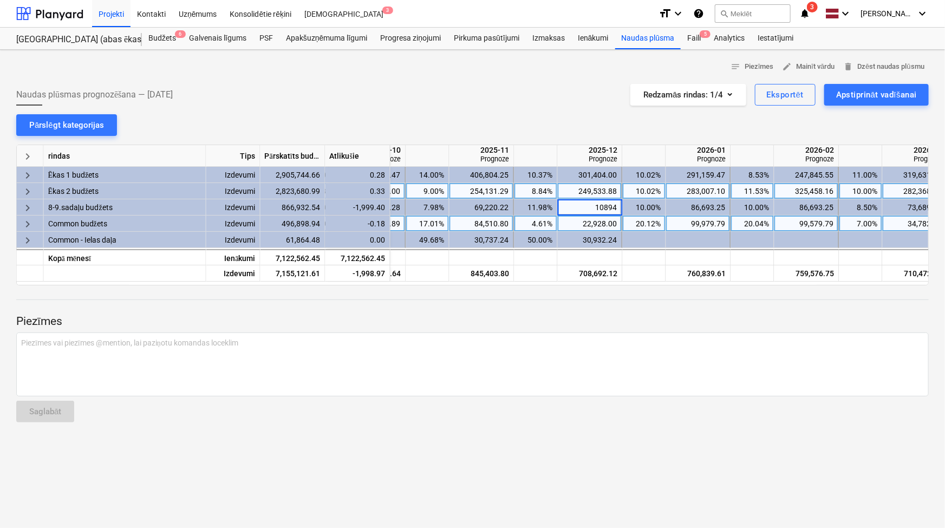
type input "102894"
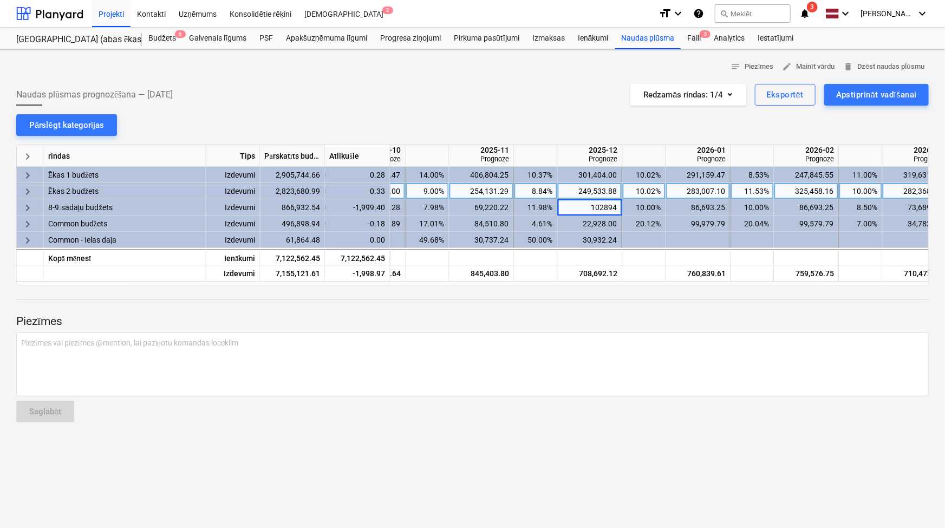
click at [637, 293] on div at bounding box center [472, 289] width 913 height 9
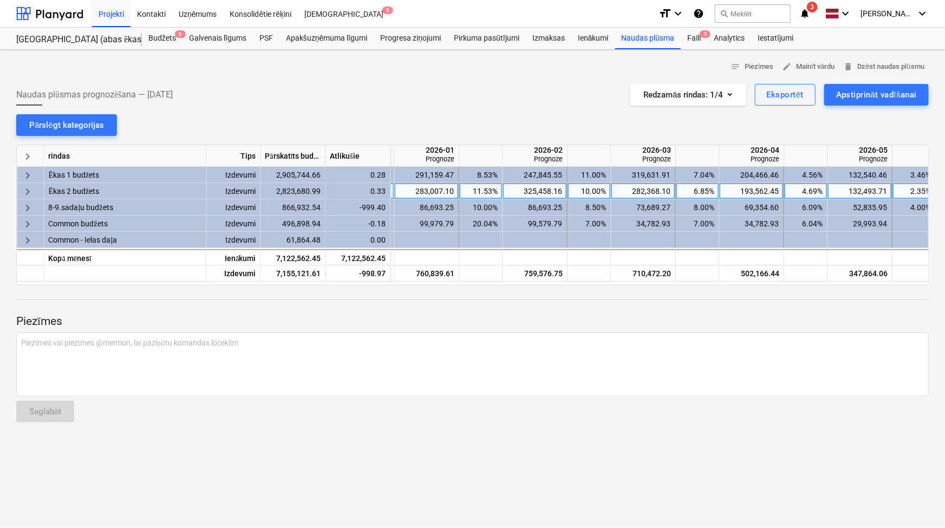
scroll to position [0, 1126]
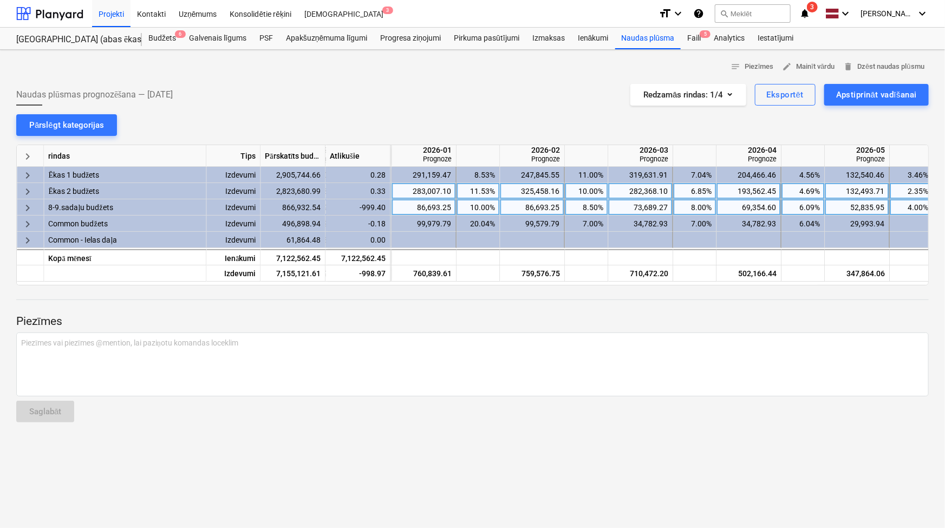
click at [641, 206] on div "73,689.27" at bounding box center [640, 207] width 55 height 16
click at [702, 298] on div "Piezīmes Piezīmes vai piezīmes @mention, lai paziņotu komandas loceklim ﻿ Sagla…" at bounding box center [472, 358] width 913 height 146
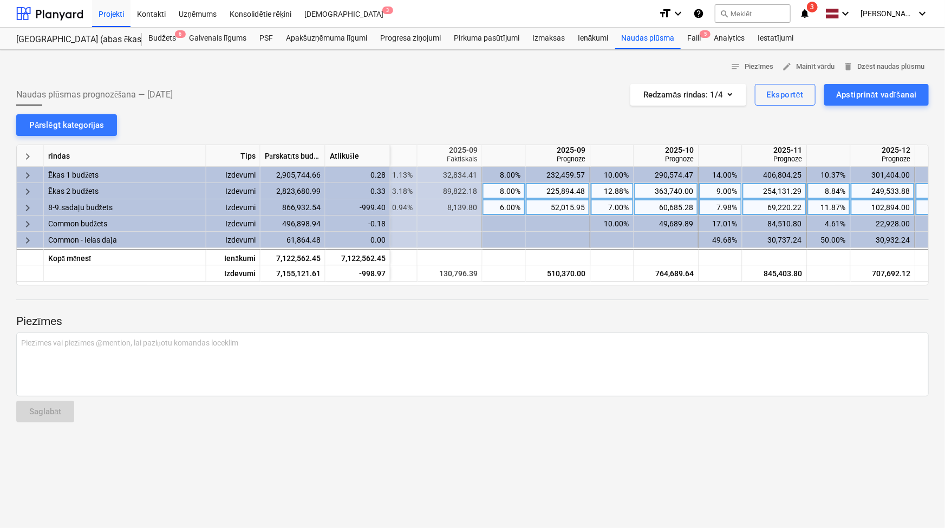
scroll to position [0, 555]
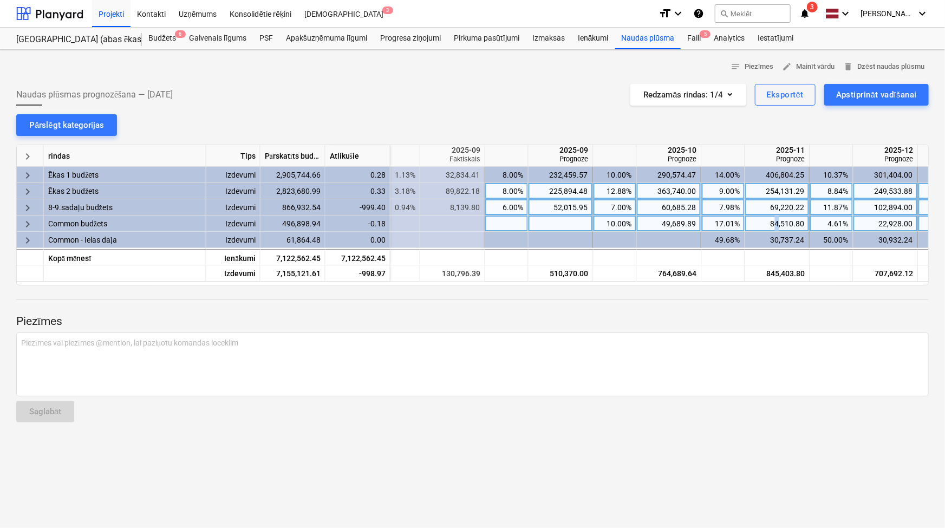
click at [777, 222] on div "84,510.80" at bounding box center [777, 224] width 55 height 16
type input "3"
click at [778, 222] on div "84,510.80" at bounding box center [777, 224] width 55 height 16
click at [775, 222] on input "84510.8023" at bounding box center [777, 224] width 64 height 16
type input "83510.8023"
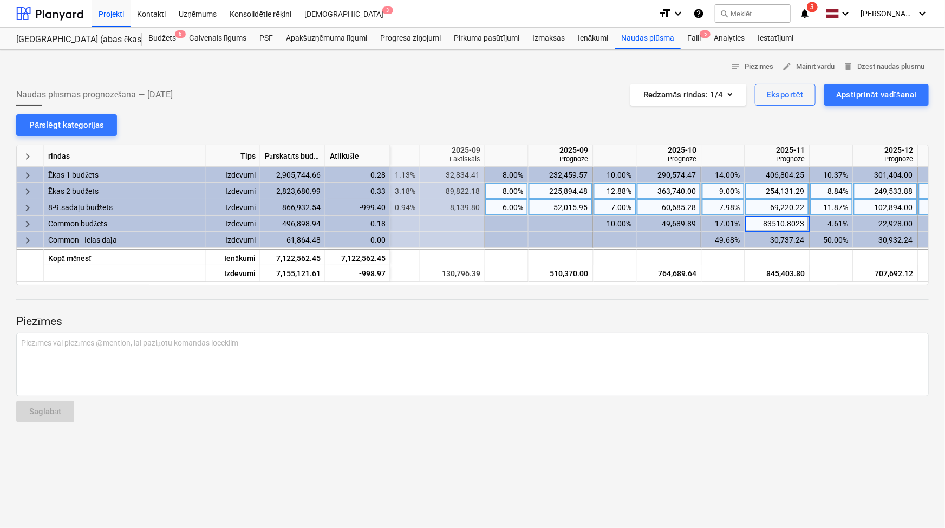
click at [780, 293] on div at bounding box center [472, 289] width 913 height 9
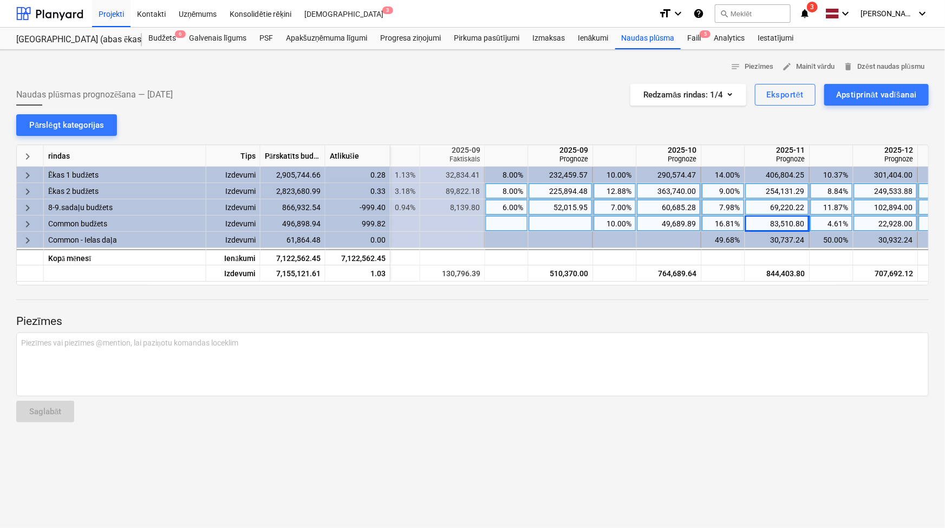
click at [779, 222] on div "83,510.80" at bounding box center [777, 224] width 55 height 16
click at [772, 222] on input "83510.8023" at bounding box center [777, 224] width 64 height 16
type input "84510.8023"
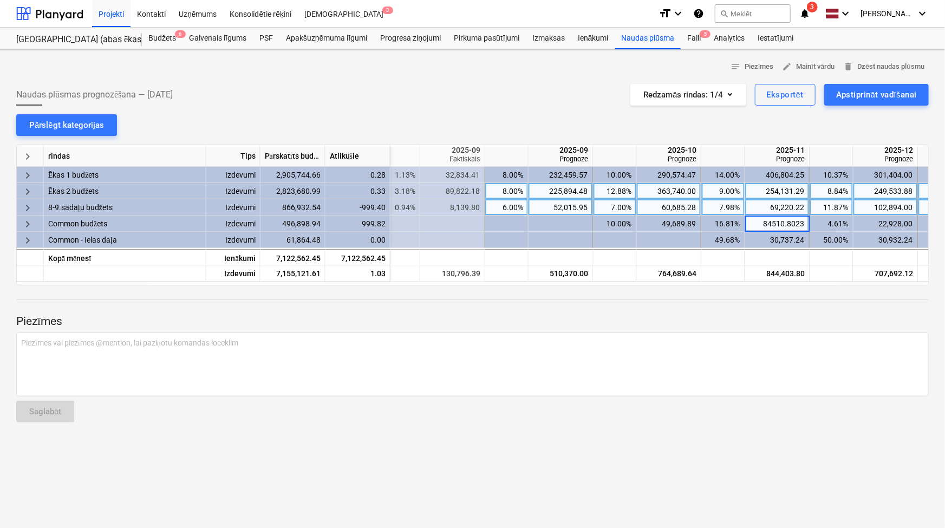
click at [768, 289] on div at bounding box center [472, 289] width 913 height 9
click at [778, 205] on div "69,220.22" at bounding box center [777, 207] width 55 height 16
click at [772, 206] on input "69220.2174" at bounding box center [777, 207] width 64 height 16
type input "68220.2174"
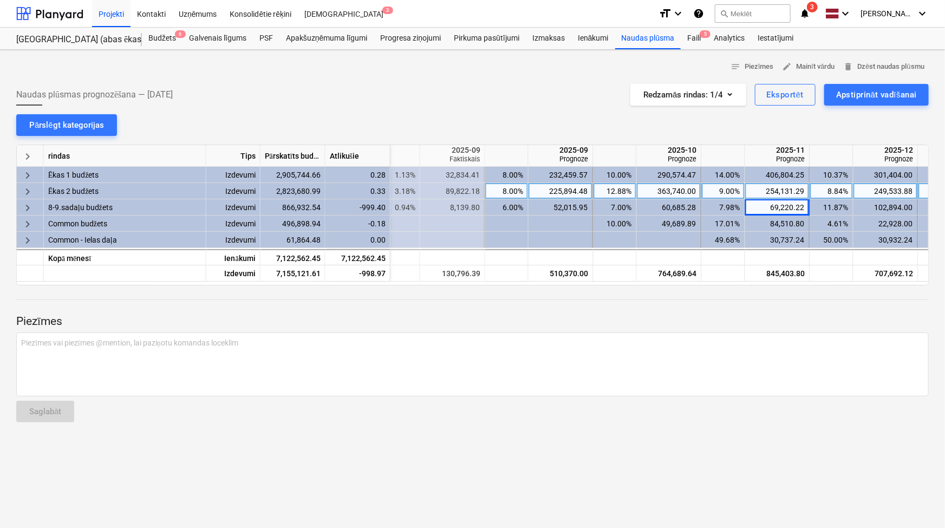
click at [756, 293] on div at bounding box center [472, 289] width 913 height 9
click at [879, 99] on div "Apstiprināt vadīšanai" at bounding box center [876, 95] width 81 height 14
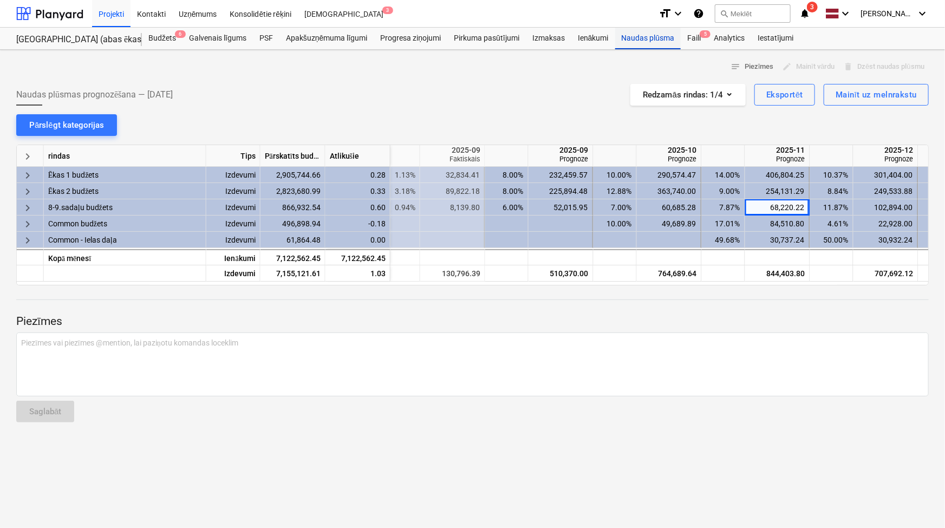
click at [661, 36] on div "Naudas plūsma" at bounding box center [648, 39] width 66 height 22
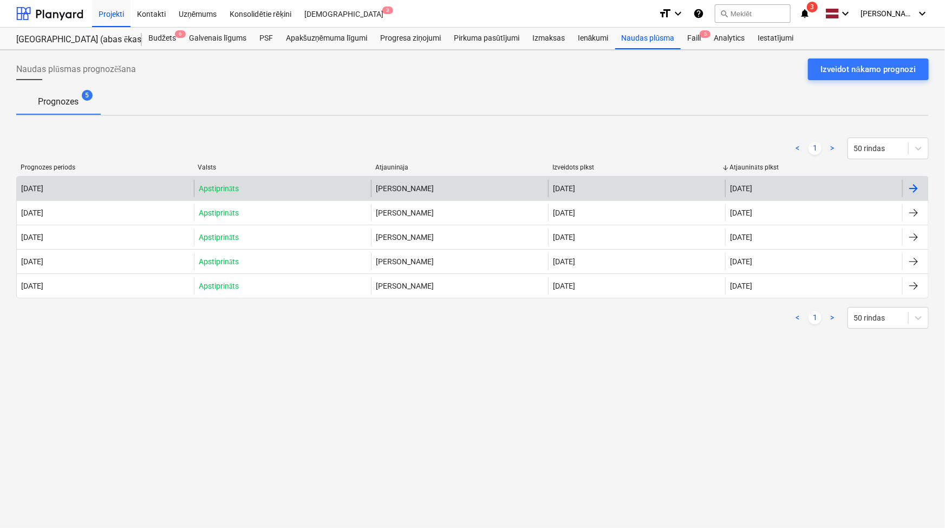
click at [912, 184] on div at bounding box center [913, 188] width 13 height 13
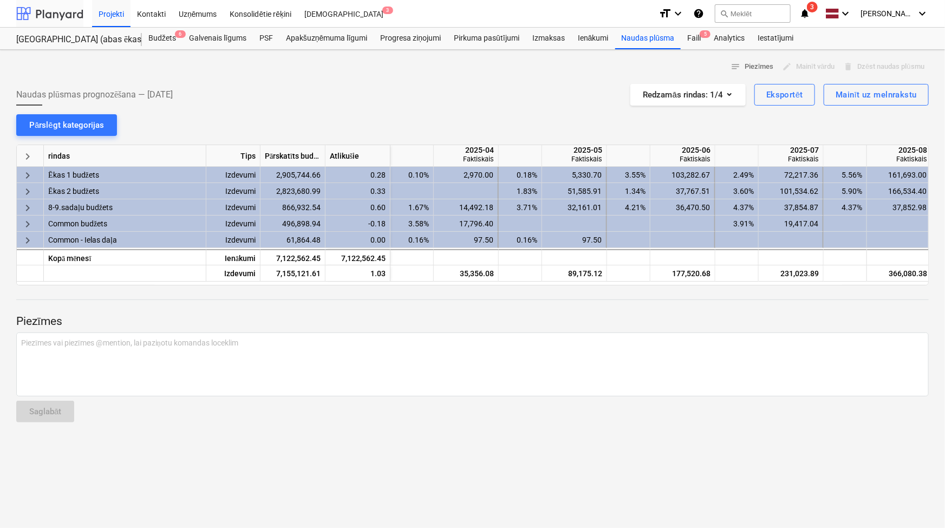
click at [68, 12] on div at bounding box center [49, 13] width 67 height 27
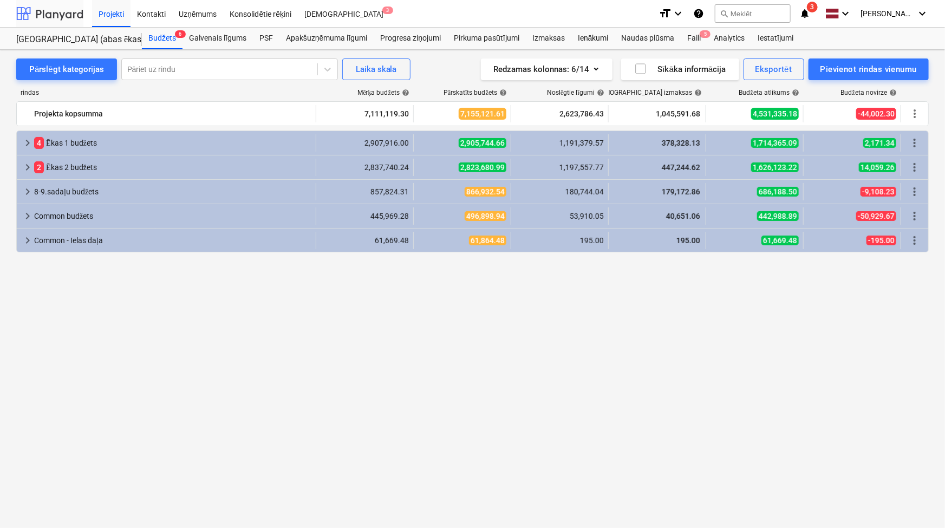
click at [62, 11] on div at bounding box center [49, 13] width 67 height 27
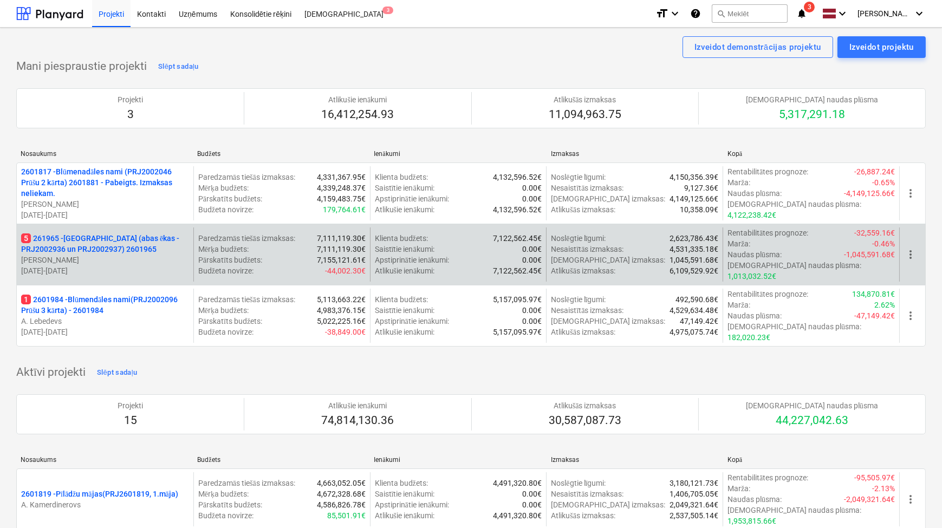
click at [120, 233] on p "5 261965 - [GEOGRAPHIC_DATA] ([PERSON_NAME] - PRJ2002936 un PRJ2002937) 2601965" at bounding box center [105, 244] width 168 height 22
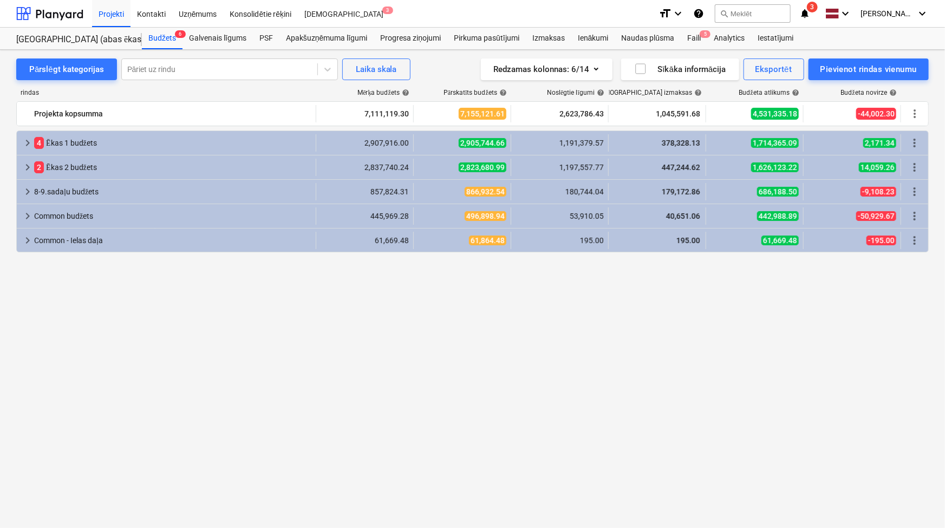
click at [807, 14] on icon "notifications" at bounding box center [805, 13] width 11 height 13
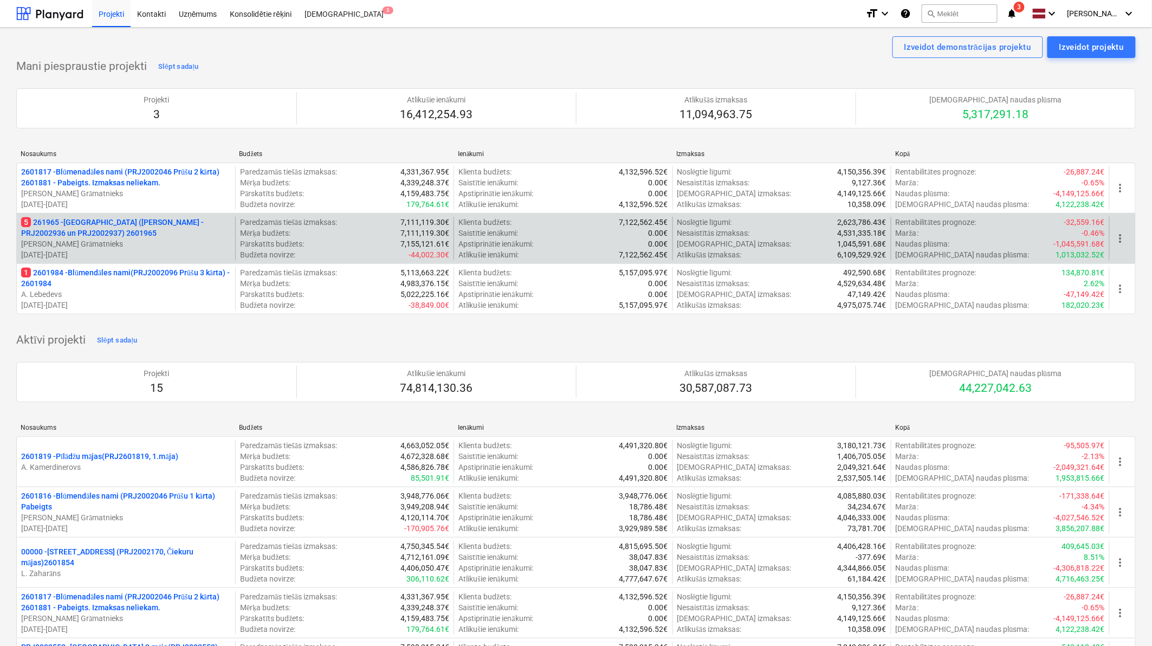
click at [142, 237] on p "5 261965 - [GEOGRAPHIC_DATA] ([PERSON_NAME] - PRJ2002936 un PRJ2002937) 2601965" at bounding box center [126, 228] width 210 height 22
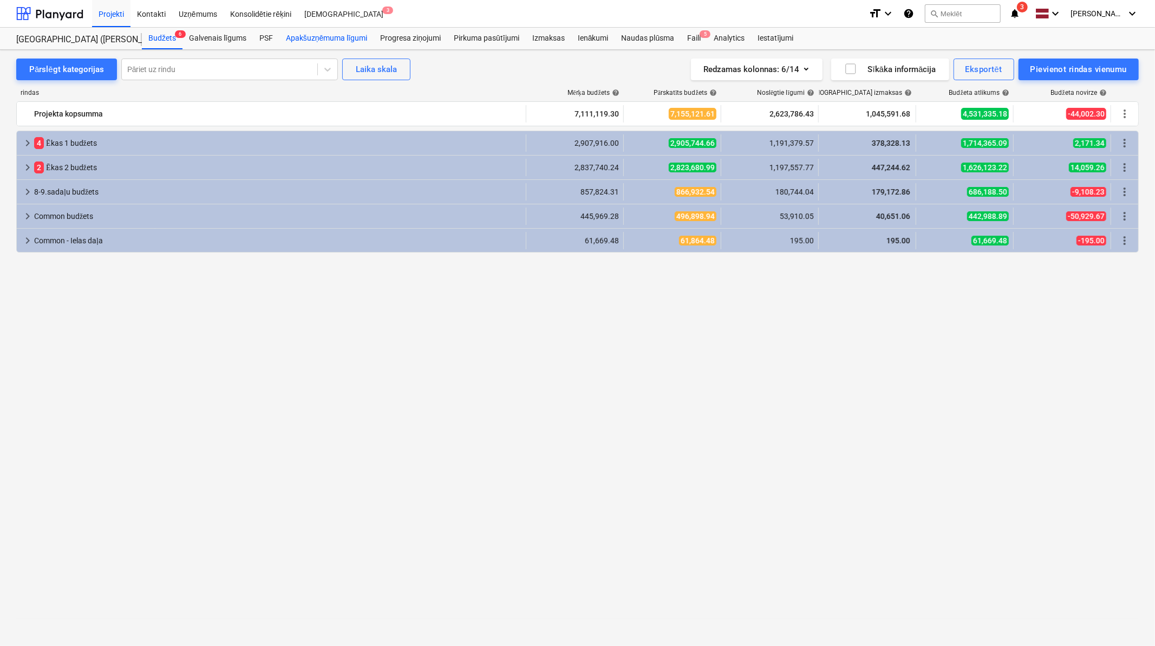
click at [352, 38] on div "Apakšuzņēmuma līgumi" at bounding box center [327, 39] width 94 height 22
click at [317, 33] on div "Apakšuzņēmuma līgumi" at bounding box center [327, 39] width 94 height 22
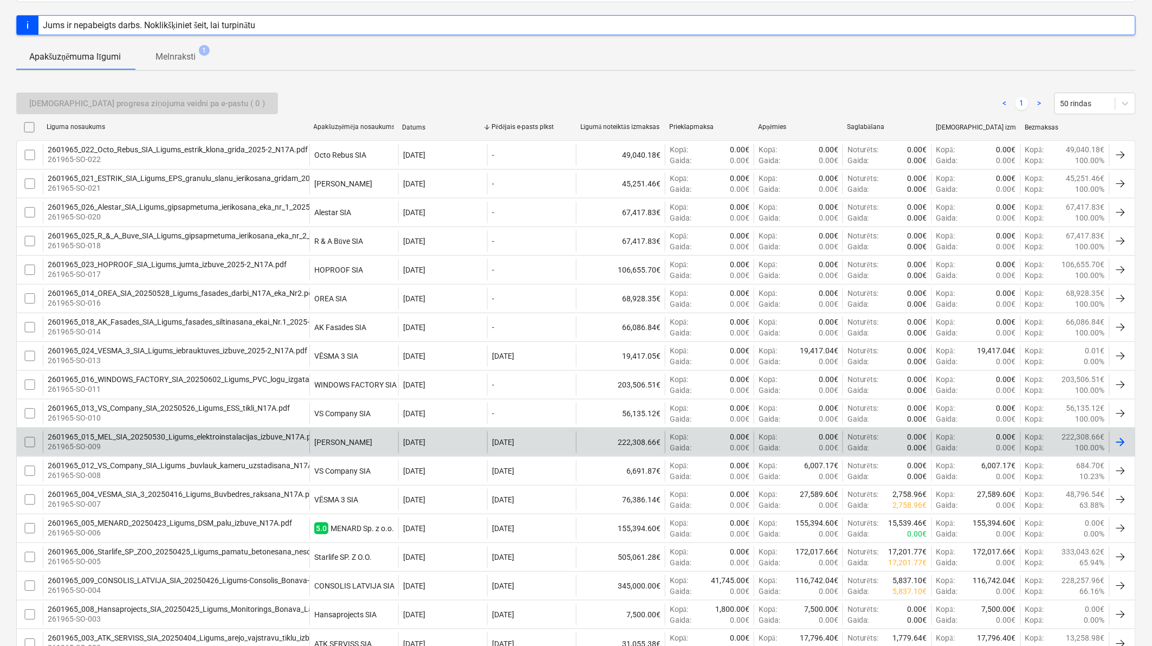
scroll to position [160, 0]
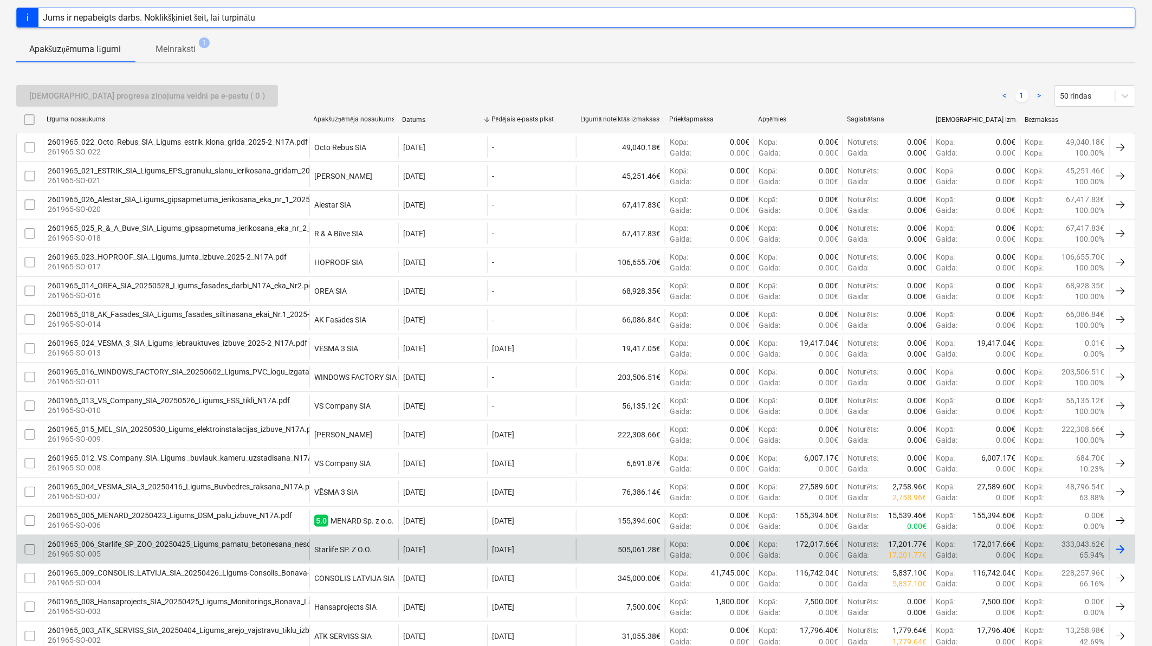
click at [193, 551] on p "261965-SO-005" at bounding box center [253, 553] width 411 height 11
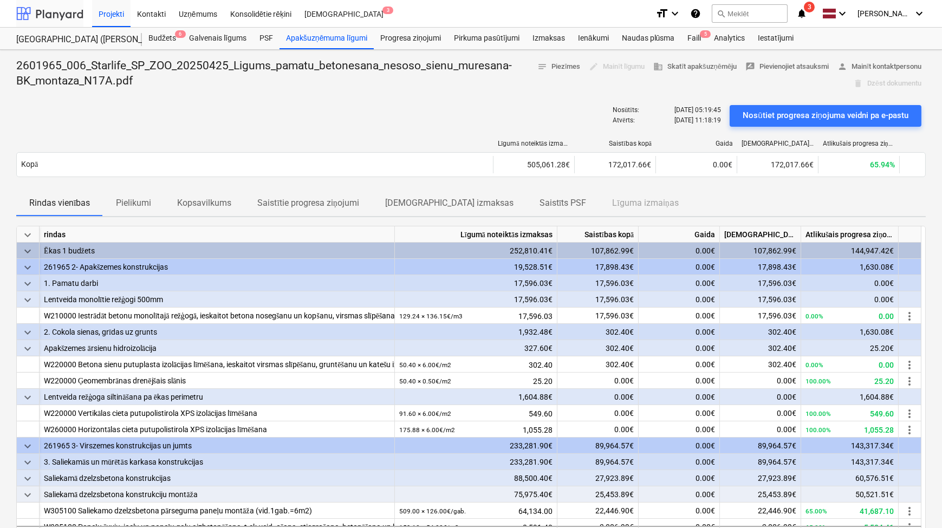
click at [49, 11] on div at bounding box center [49, 13] width 67 height 27
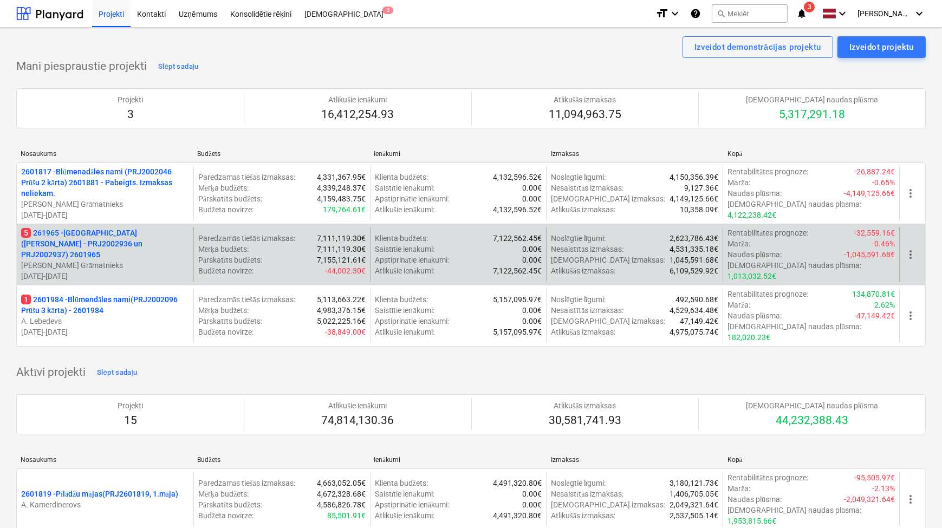
click at [114, 233] on p "5 261965 - [GEOGRAPHIC_DATA] ([PERSON_NAME] - PRJ2002936 un PRJ2002937) 2601965" at bounding box center [105, 244] width 168 height 33
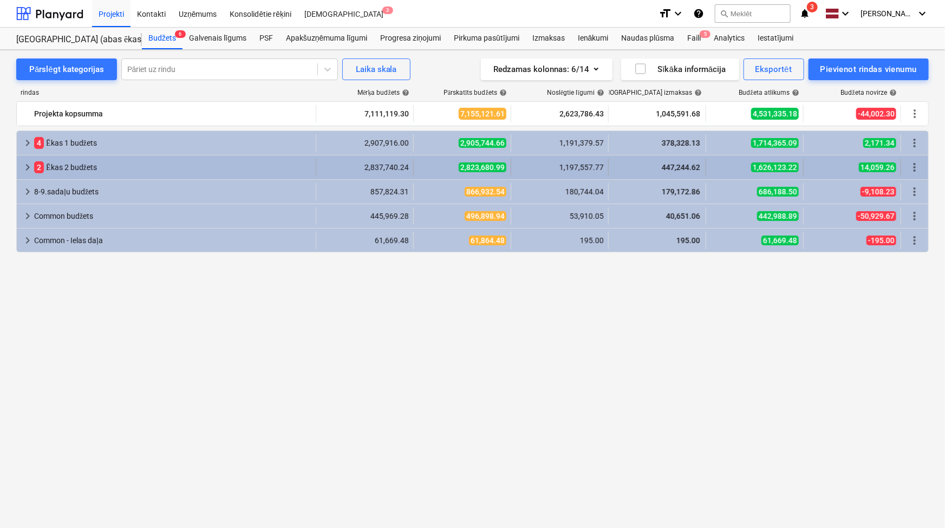
click at [20, 168] on div "keyboard_arrow_right 2 Ēkas 2 budžets" at bounding box center [167, 167] width 300 height 17
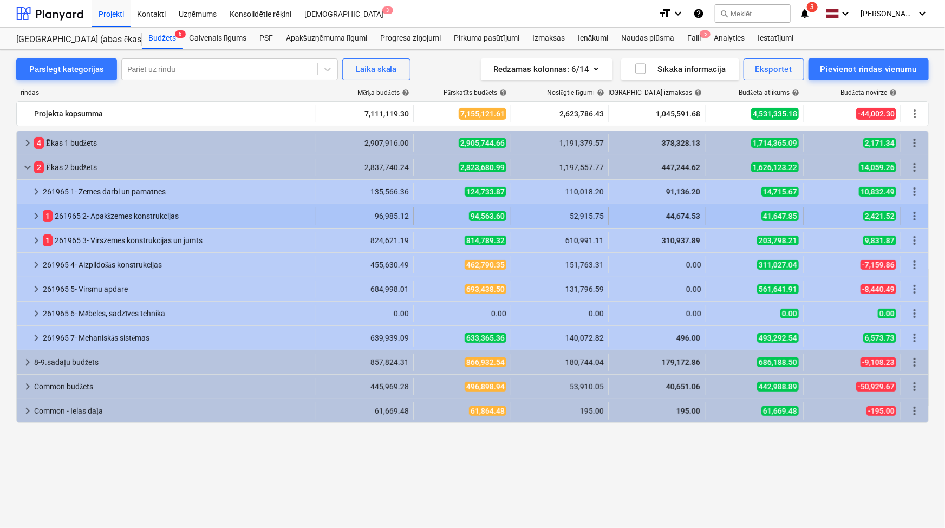
click at [33, 216] on span "keyboard_arrow_right" at bounding box center [36, 216] width 13 height 13
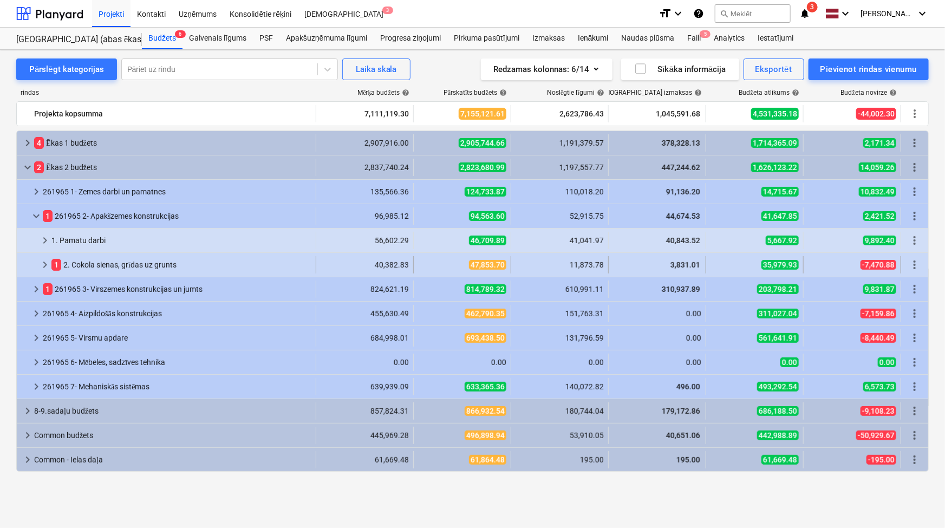
click at [42, 265] on span "keyboard_arrow_right" at bounding box center [44, 264] width 13 height 13
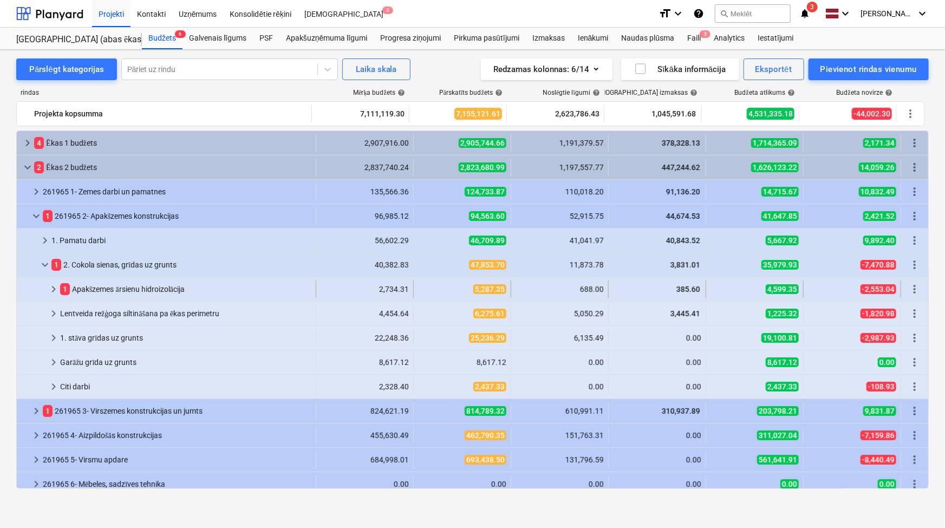
click at [51, 292] on span "keyboard_arrow_right" at bounding box center [53, 289] width 13 height 13
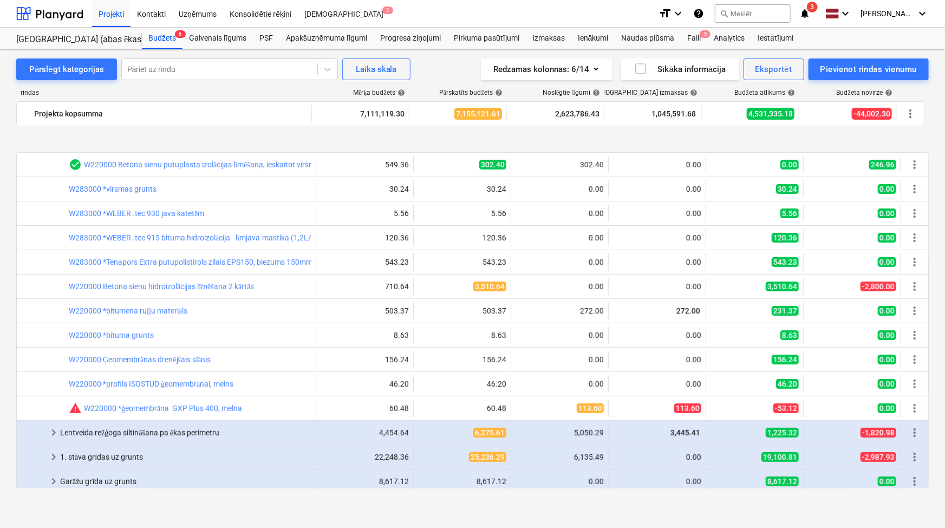
scroll to position [197, 0]
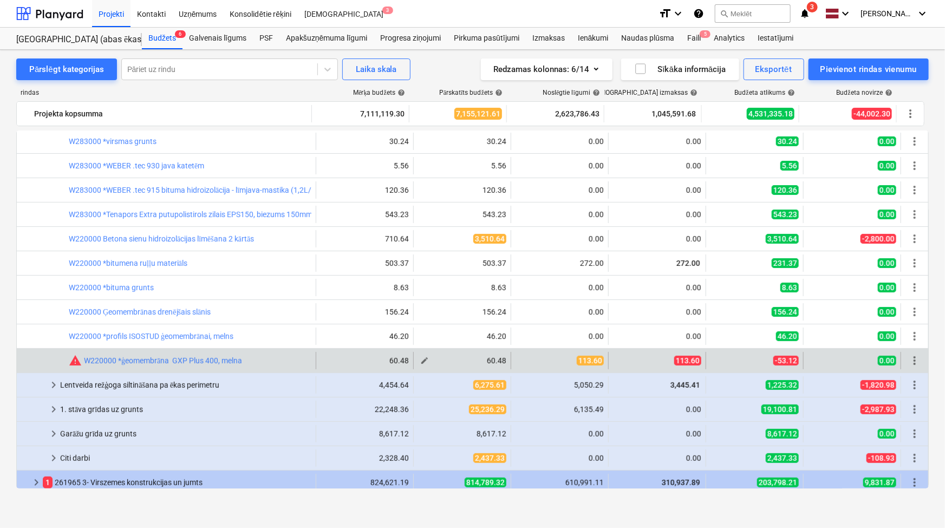
click at [421, 358] on span "edit" at bounding box center [424, 360] width 9 height 9
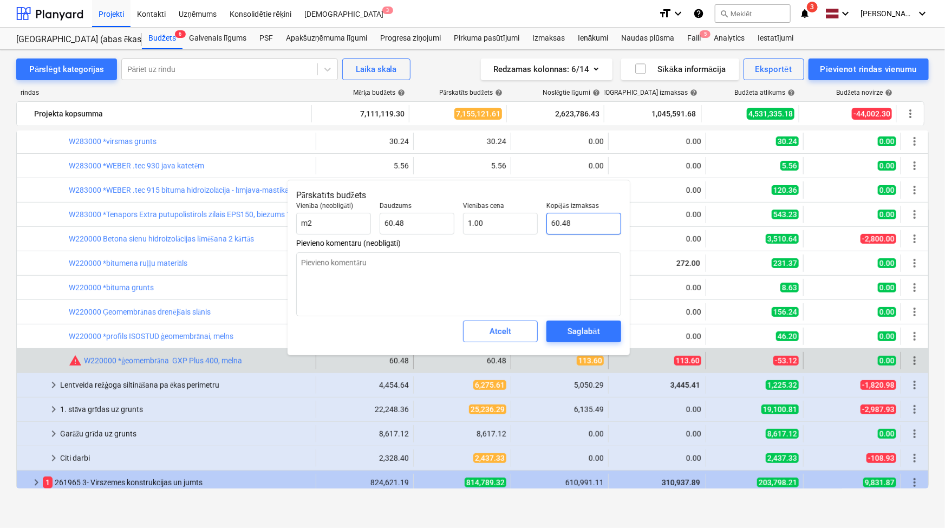
click at [556, 225] on input "60.48" at bounding box center [584, 224] width 75 height 22
type textarea "x"
type input "1"
type input "0.02"
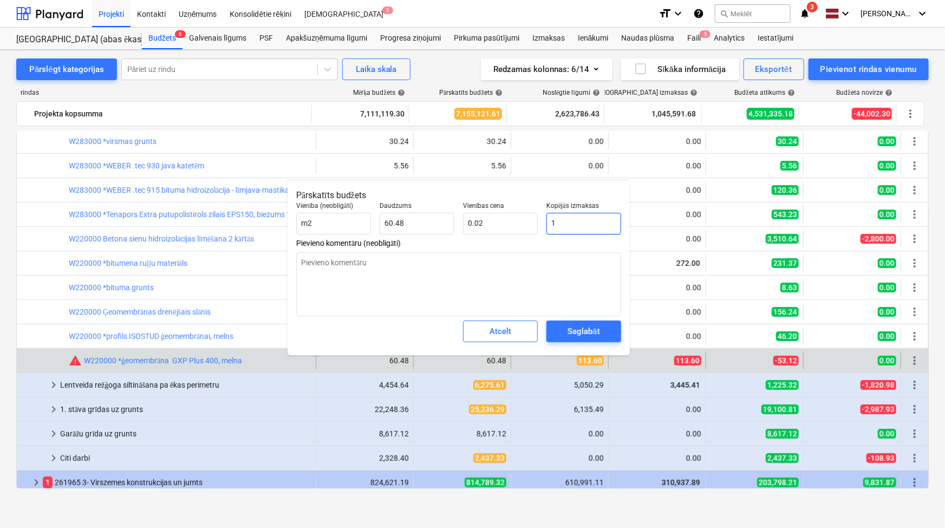
type textarea "x"
type input "11"
type input "0.18"
type textarea "x"
type input "113"
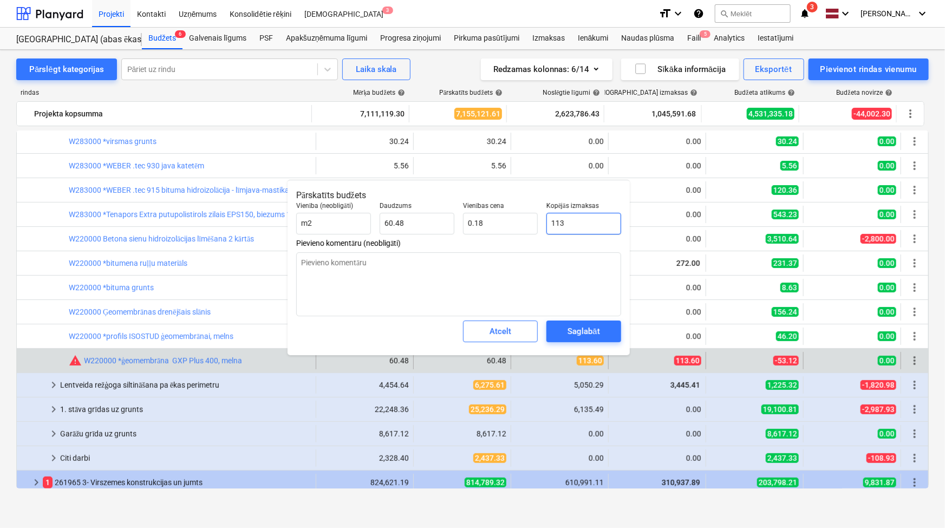
type input "1.87"
type textarea "x"
type input "113."
type textarea "x"
type input "113.6"
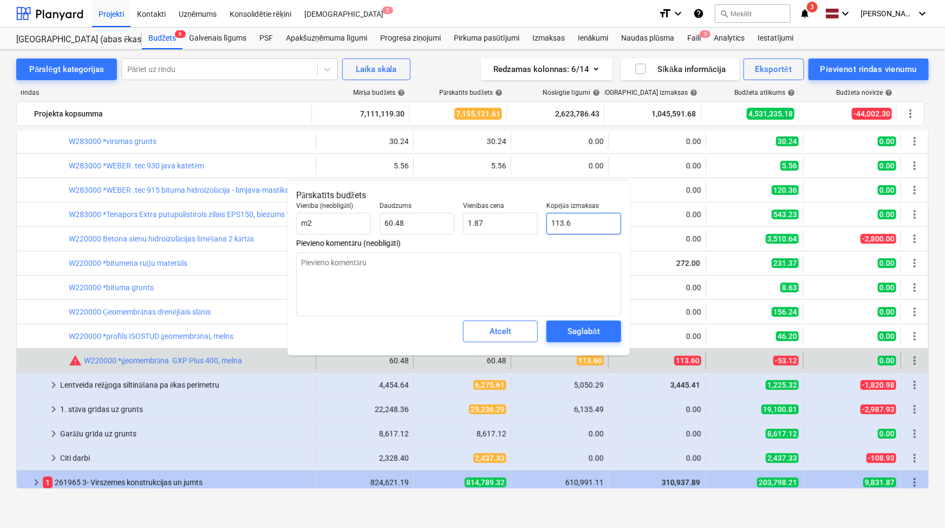
type input "1.88"
type textarea "x"
type input "113.60"
click at [595, 329] on div "Saglabāt" at bounding box center [584, 331] width 32 height 14
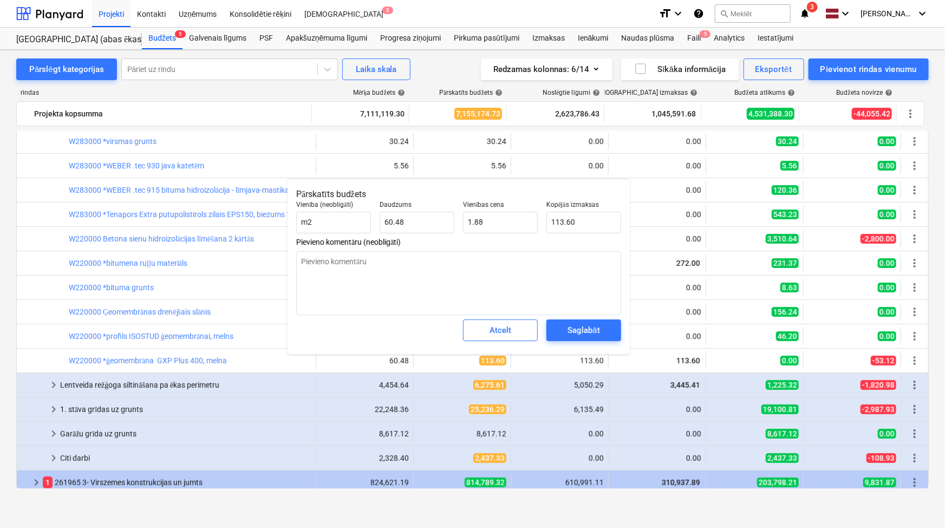
type textarea "x"
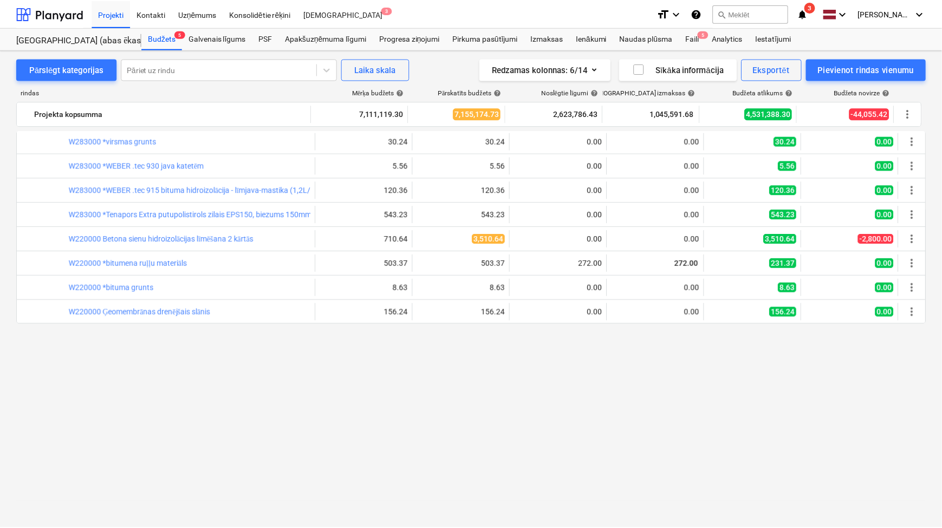
scroll to position [0, 0]
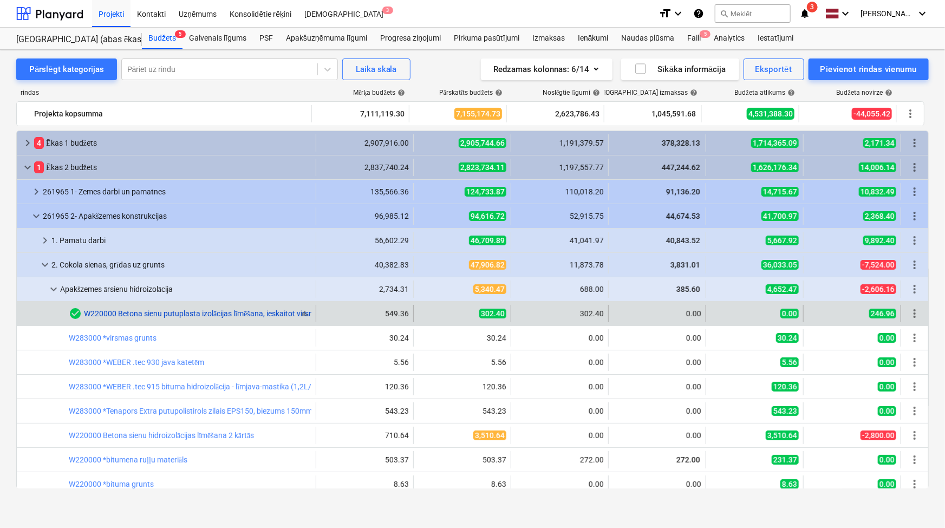
click at [109, 313] on link "W220000 Betona sienu putuplasta izolācijas līmēšana, ieskaitot virsmas slīpēšan…" at bounding box center [278, 313] width 388 height 9
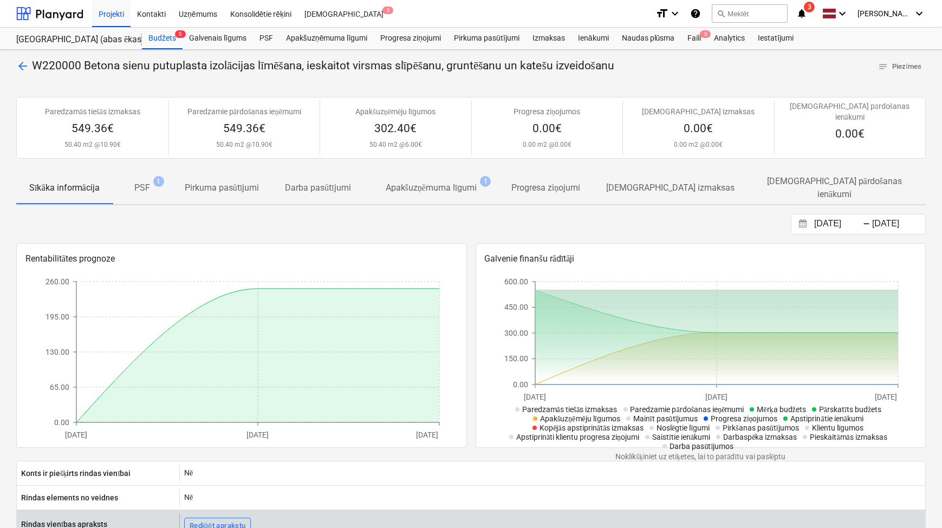
drag, startPoint x: 151, startPoint y: 482, endPoint x: 145, endPoint y: 508, distance: 26.7
click at [147, 502] on div "Konts ir piešķirts rindas vienībai Nē Rindas elements no veidnes Nē Rindas vien…" at bounding box center [471, 524] width 910 height 127
